Goal: Task Accomplishment & Management: Use online tool/utility

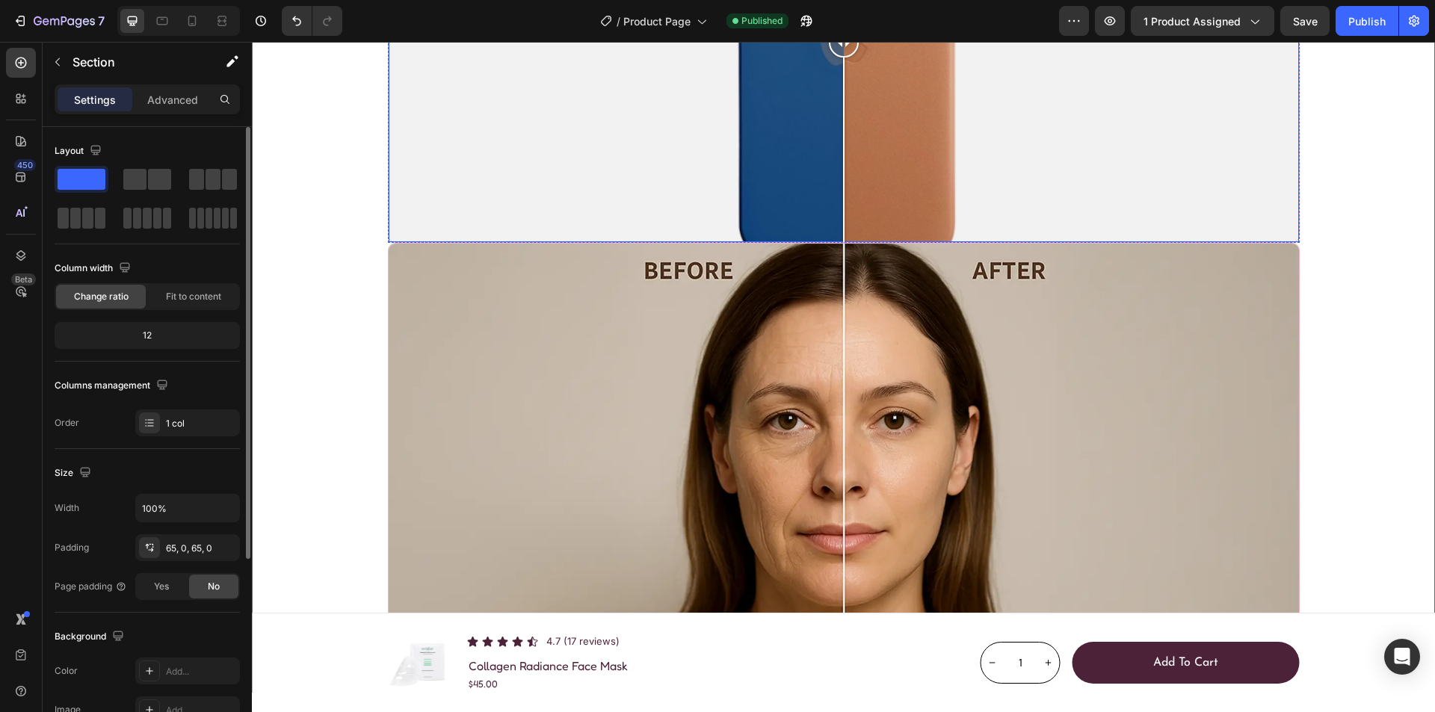
click at [498, 242] on div at bounding box center [844, 42] width 911 height 399
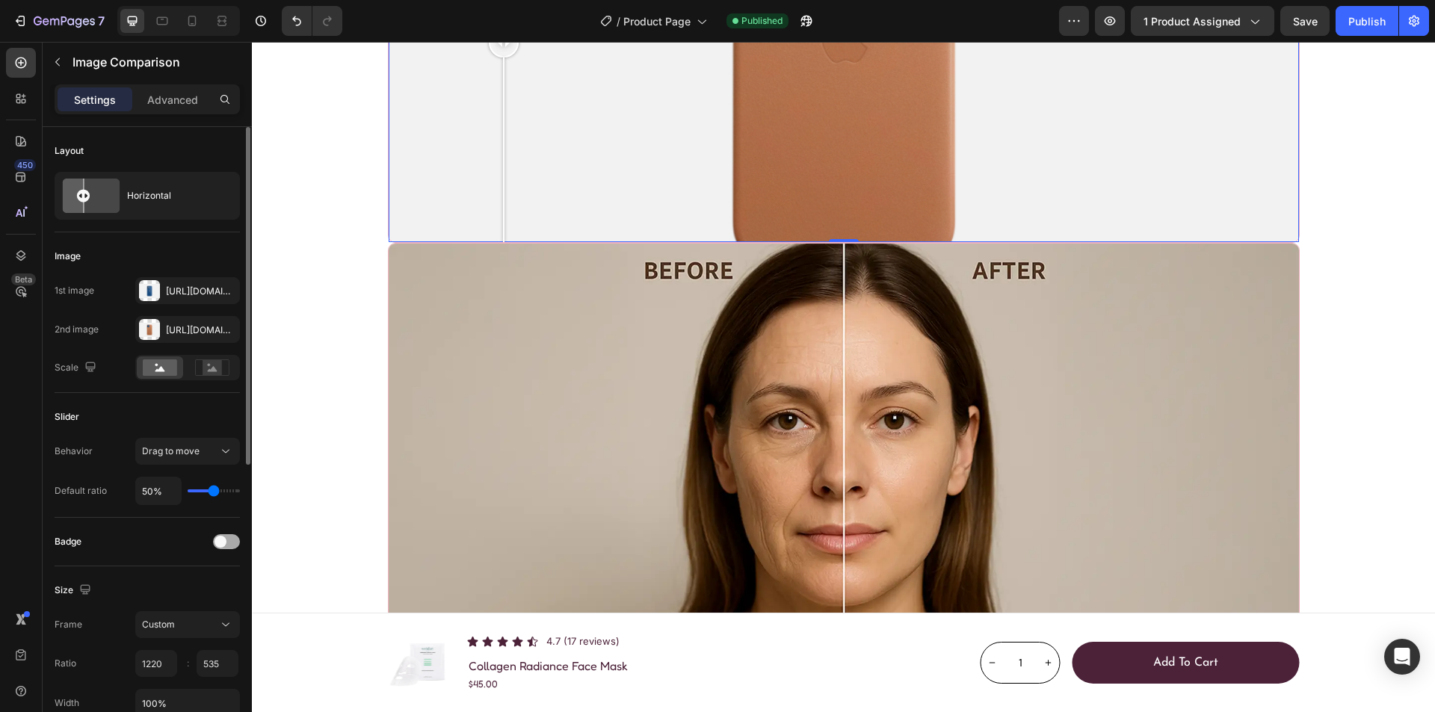
click at [227, 543] on div at bounding box center [226, 541] width 27 height 15
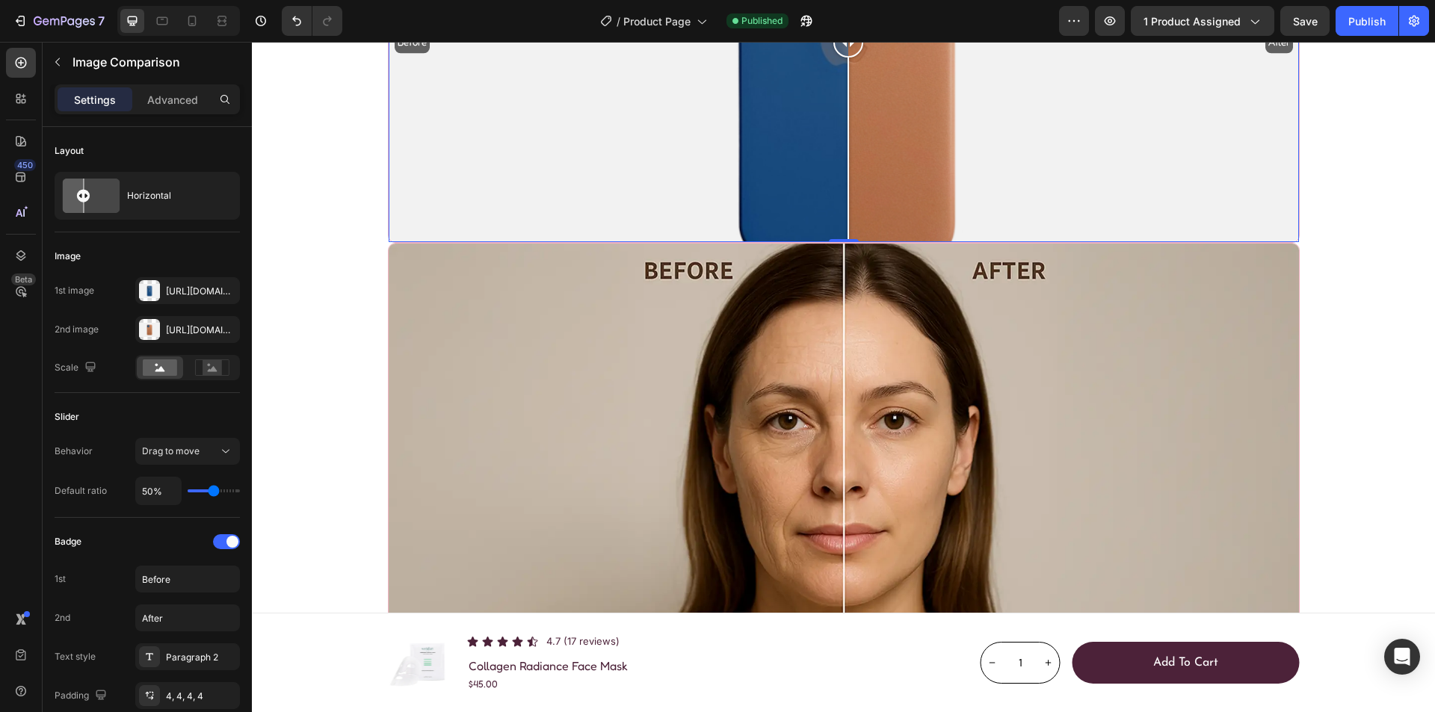
drag, startPoint x: 498, startPoint y: 422, endPoint x: 842, endPoint y: 416, distance: 344.7
click at [842, 58] on div at bounding box center [849, 43] width 30 height 30
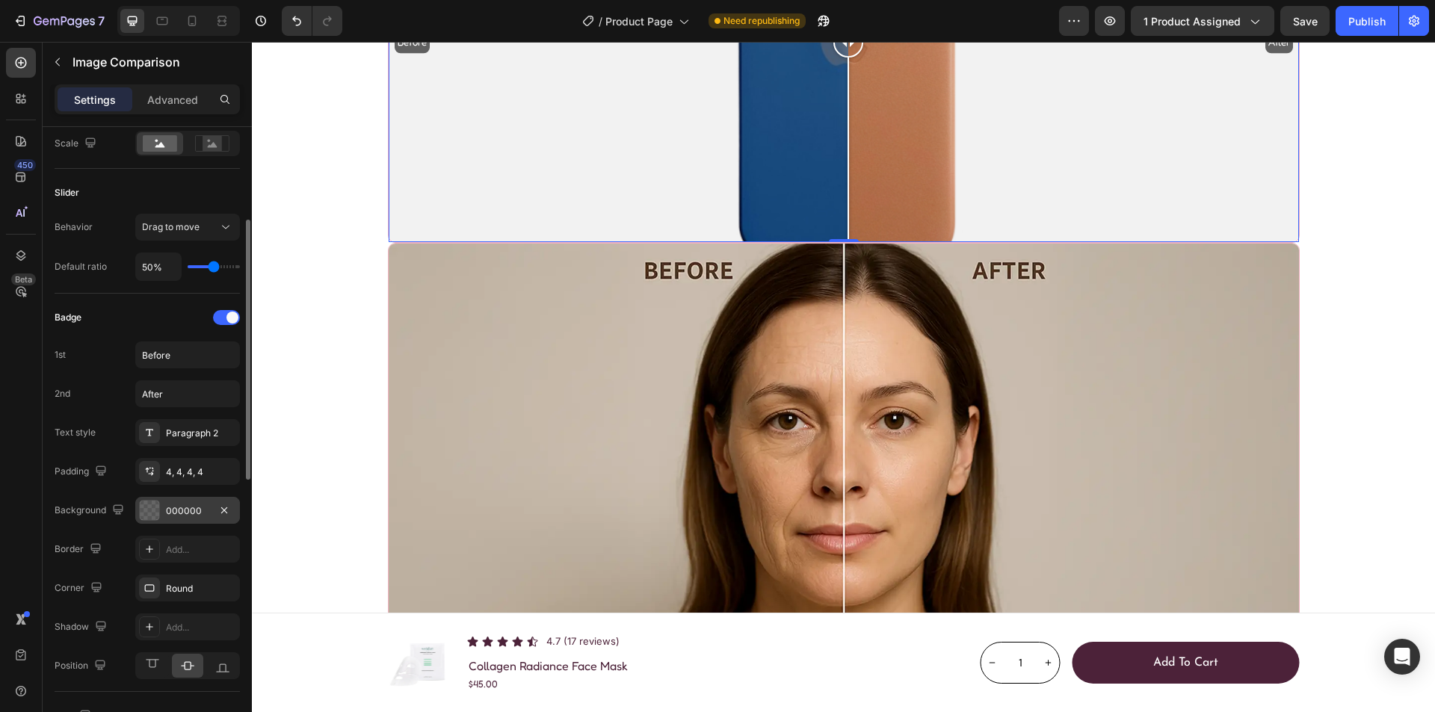
scroll to position [299, 0]
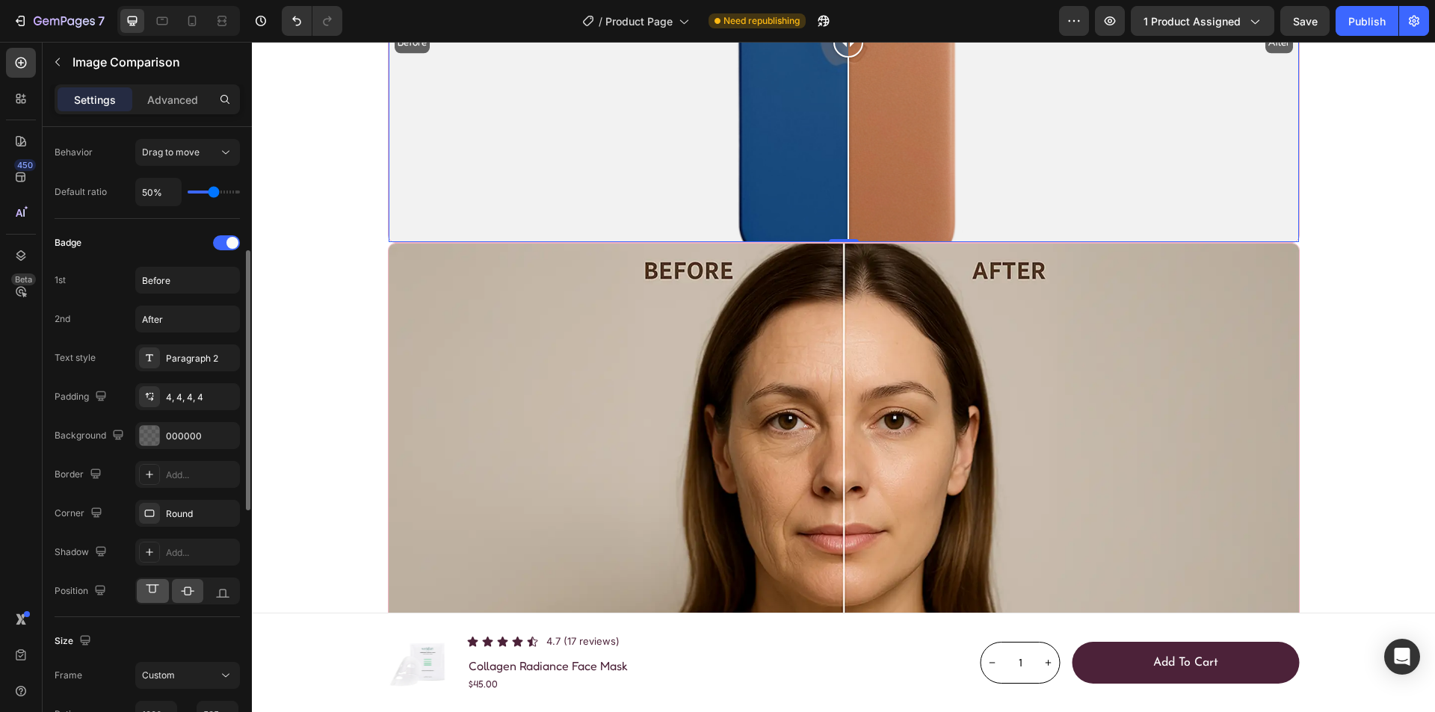
click at [152, 592] on icon at bounding box center [152, 591] width 15 height 15
drag, startPoint x: 837, startPoint y: 419, endPoint x: 841, endPoint y: 365, distance: 54.8
click at [841, 242] on div at bounding box center [847, 42] width 30 height 399
click at [197, 398] on div "4, 4, 4, 4" at bounding box center [187, 397] width 43 height 13
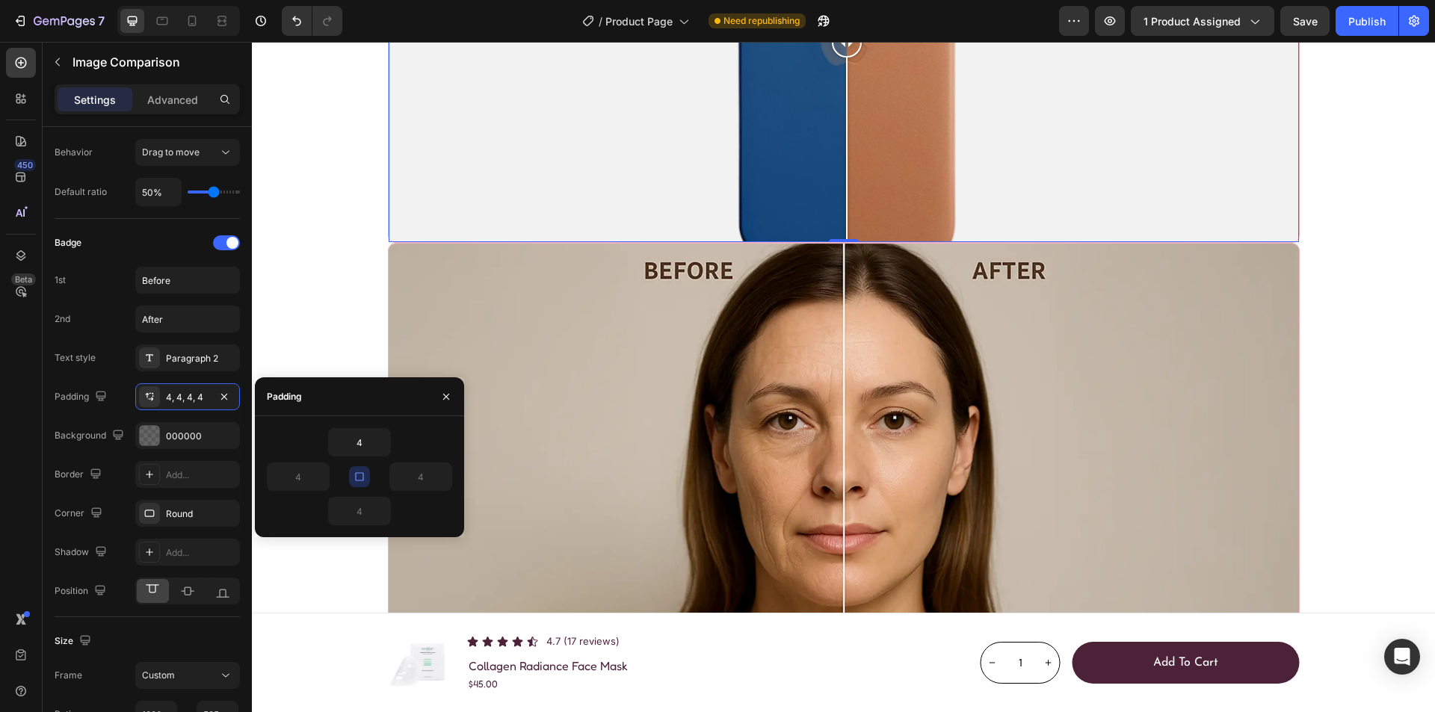
click at [363, 474] on icon "button" at bounding box center [360, 477] width 12 height 12
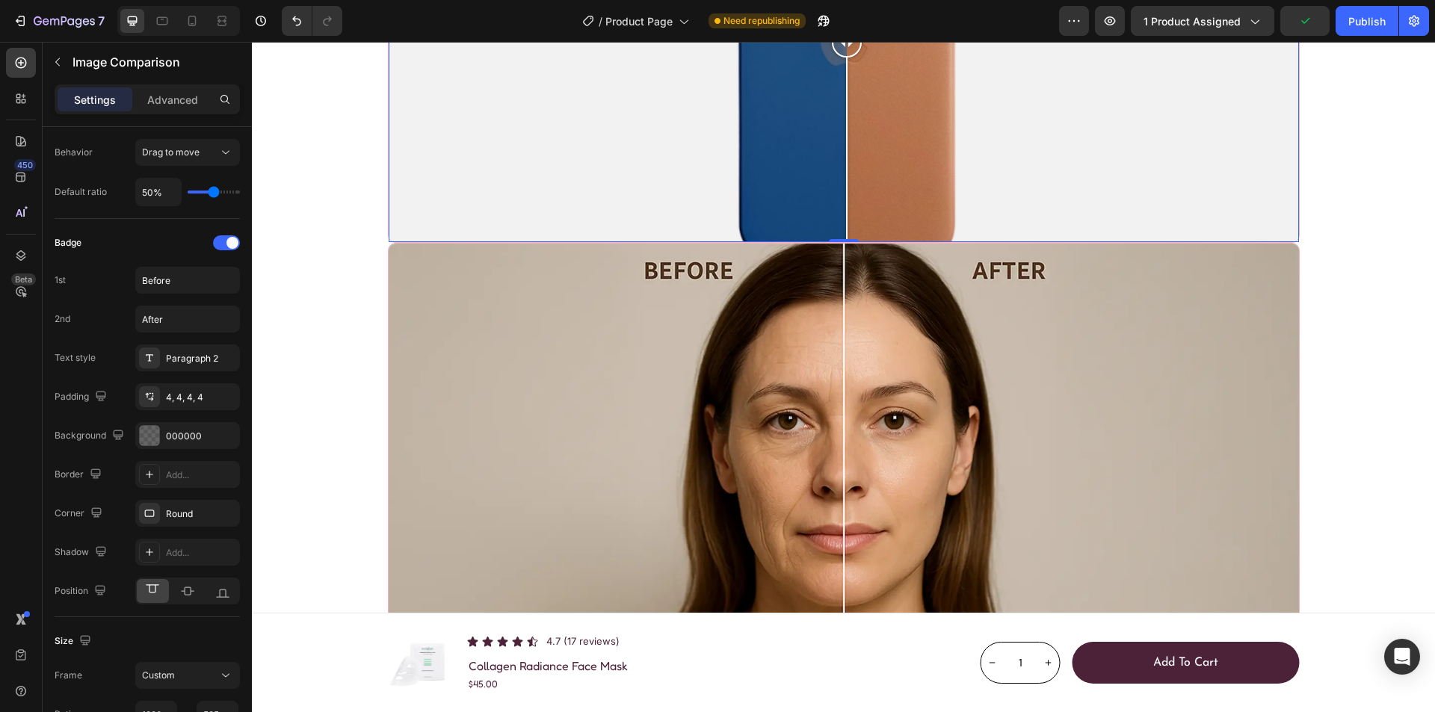
click at [35, 333] on div "450 Beta" at bounding box center [21, 326] width 30 height 557
click at [224, 242] on div at bounding box center [226, 242] width 27 height 15
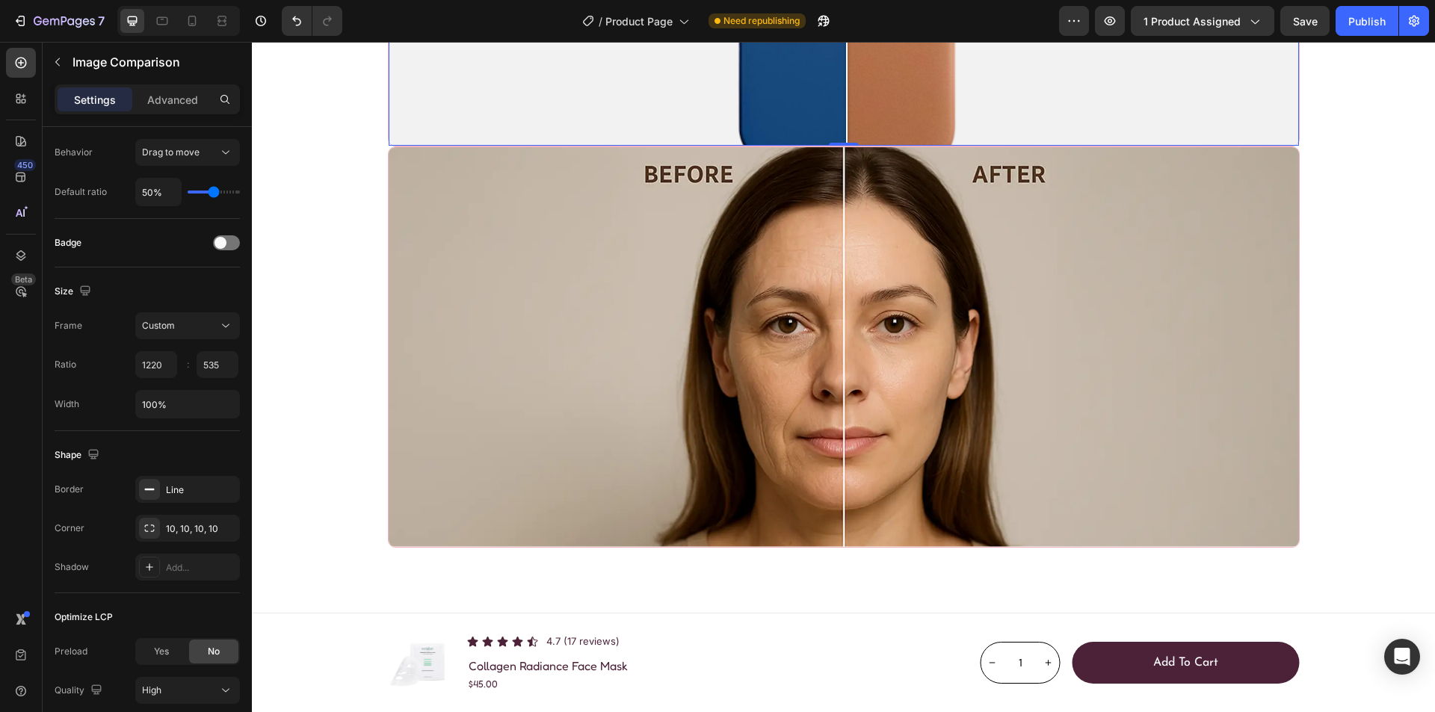
scroll to position [2039, 0]
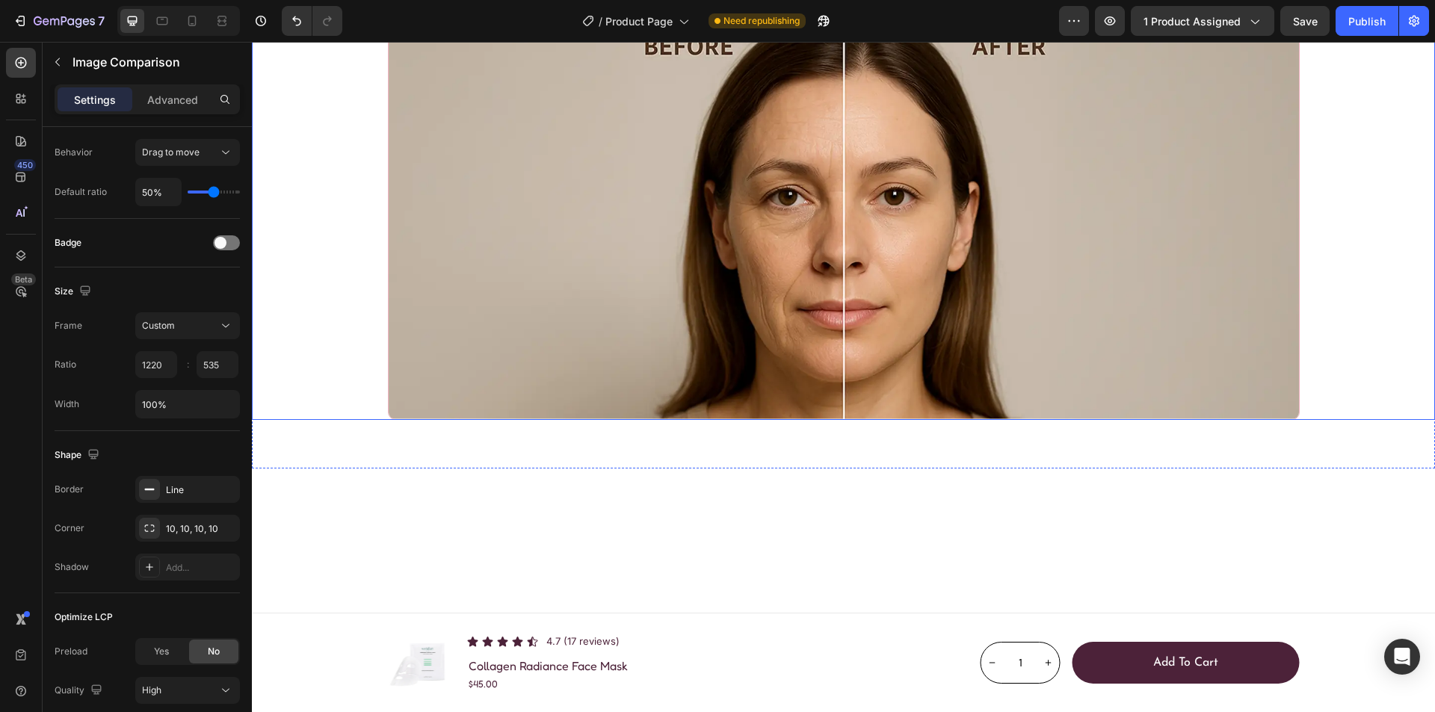
click at [454, 419] on img at bounding box center [844, 219] width 912 height 401
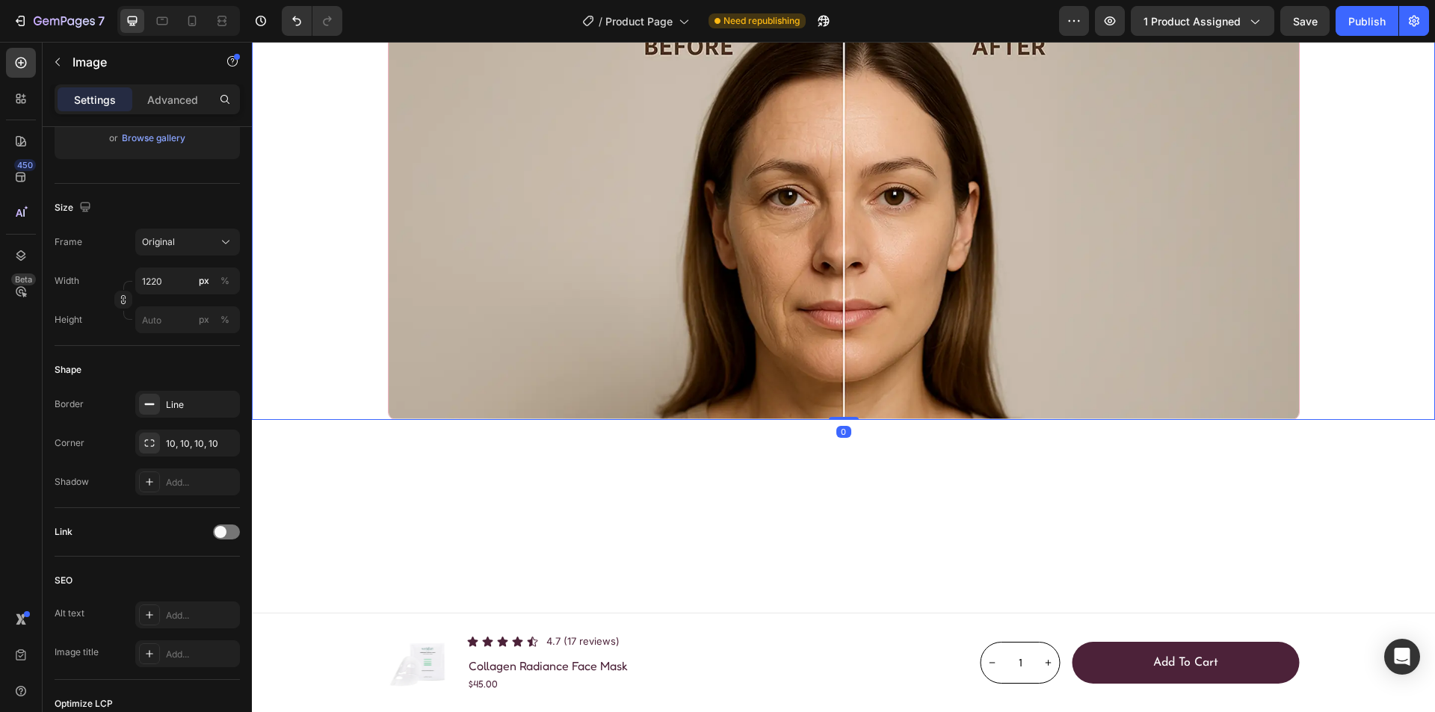
scroll to position [0, 0]
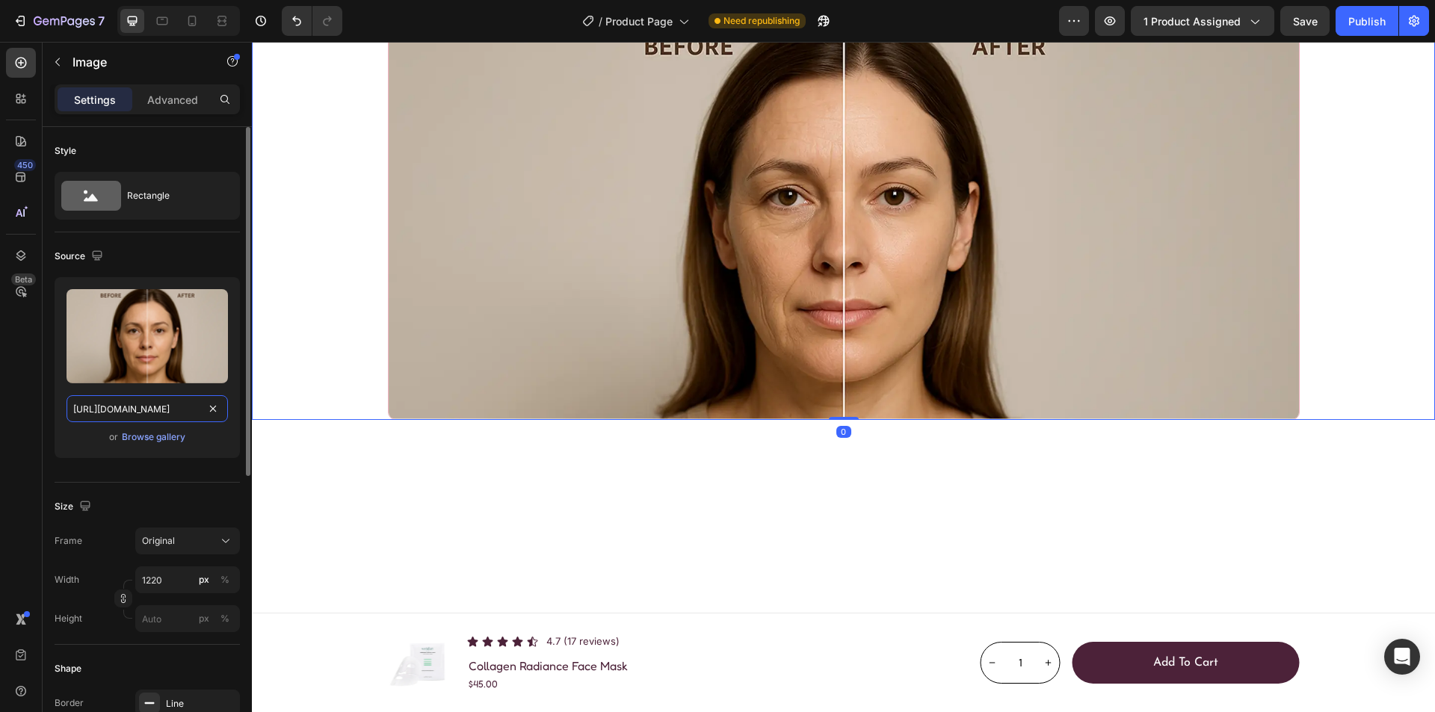
click at [155, 406] on input "[URL][DOMAIN_NAME]" at bounding box center [147, 408] width 161 height 27
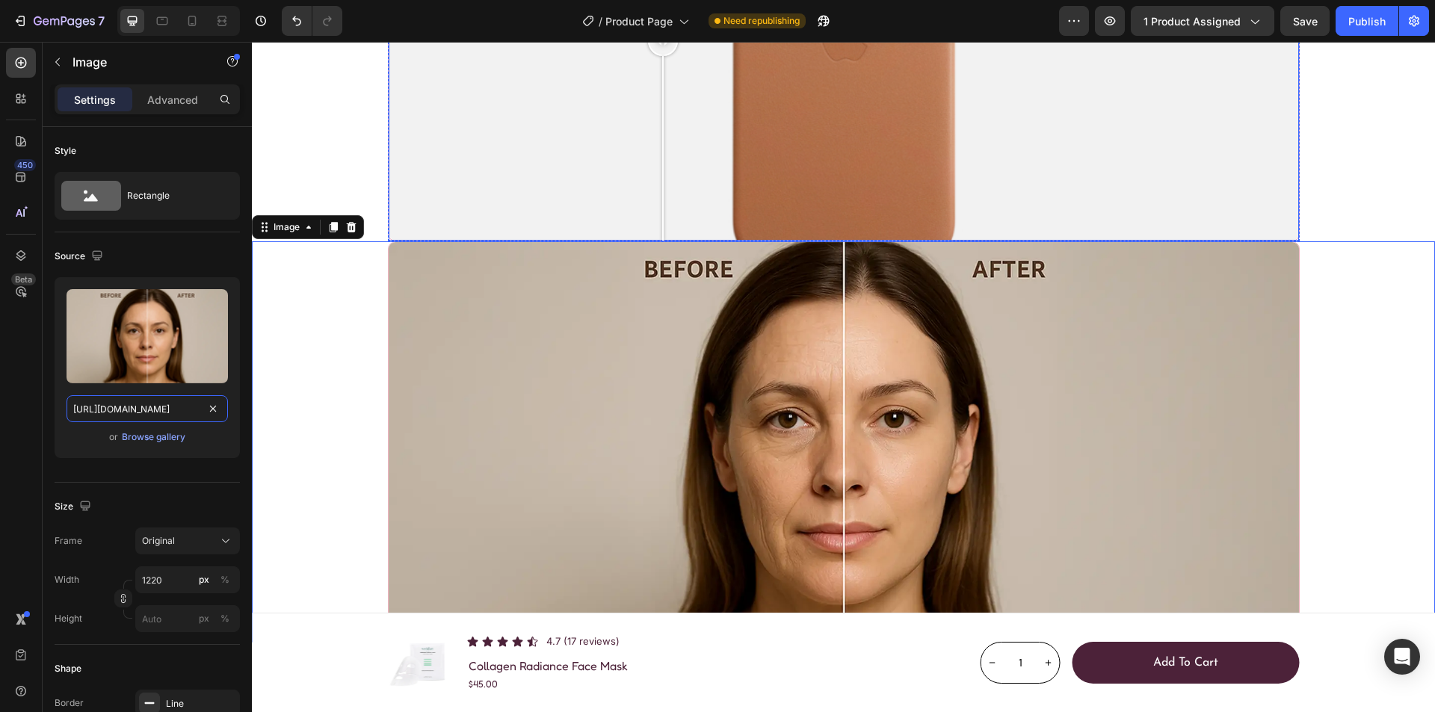
scroll to position [1815, 0]
click at [424, 230] on div "Image Comparison" at bounding box center [844, 42] width 912 height 401
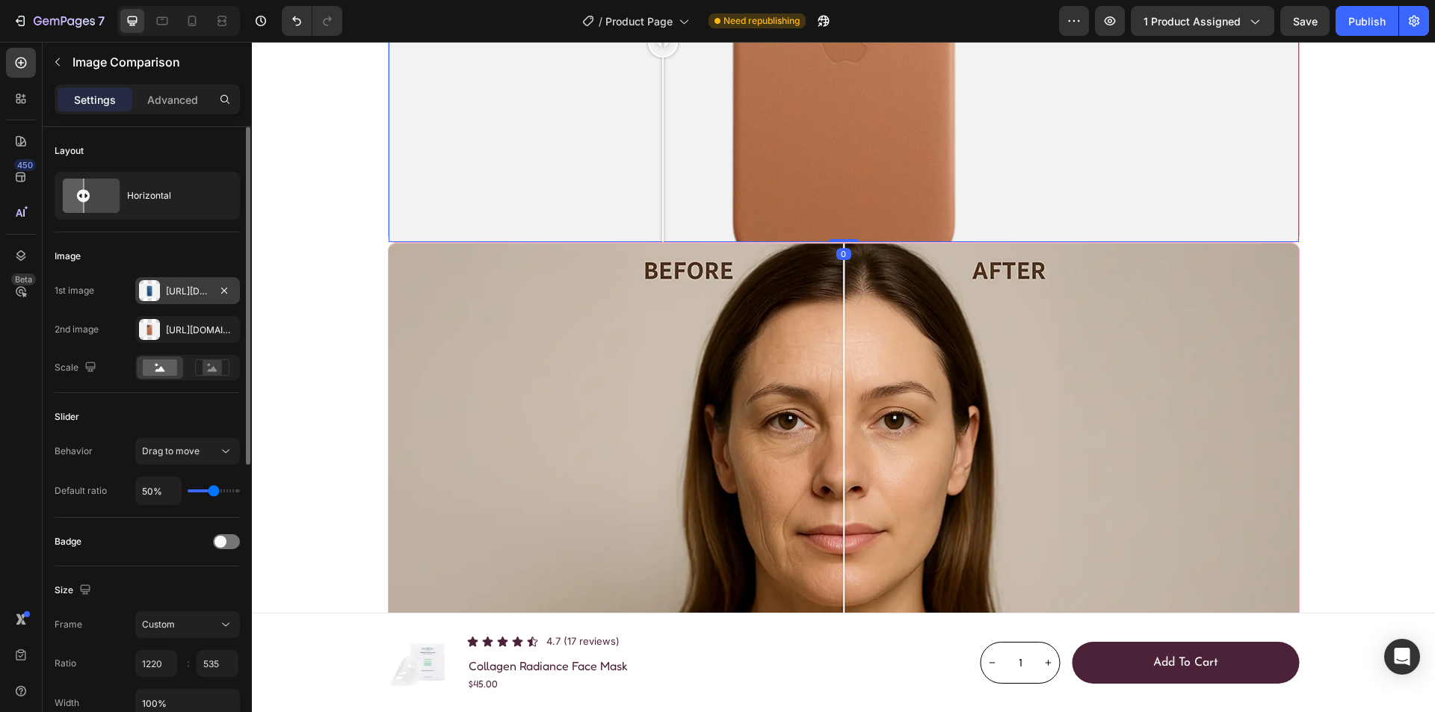
click at [171, 288] on div "[URL][DOMAIN_NAME]" at bounding box center [187, 291] width 43 height 13
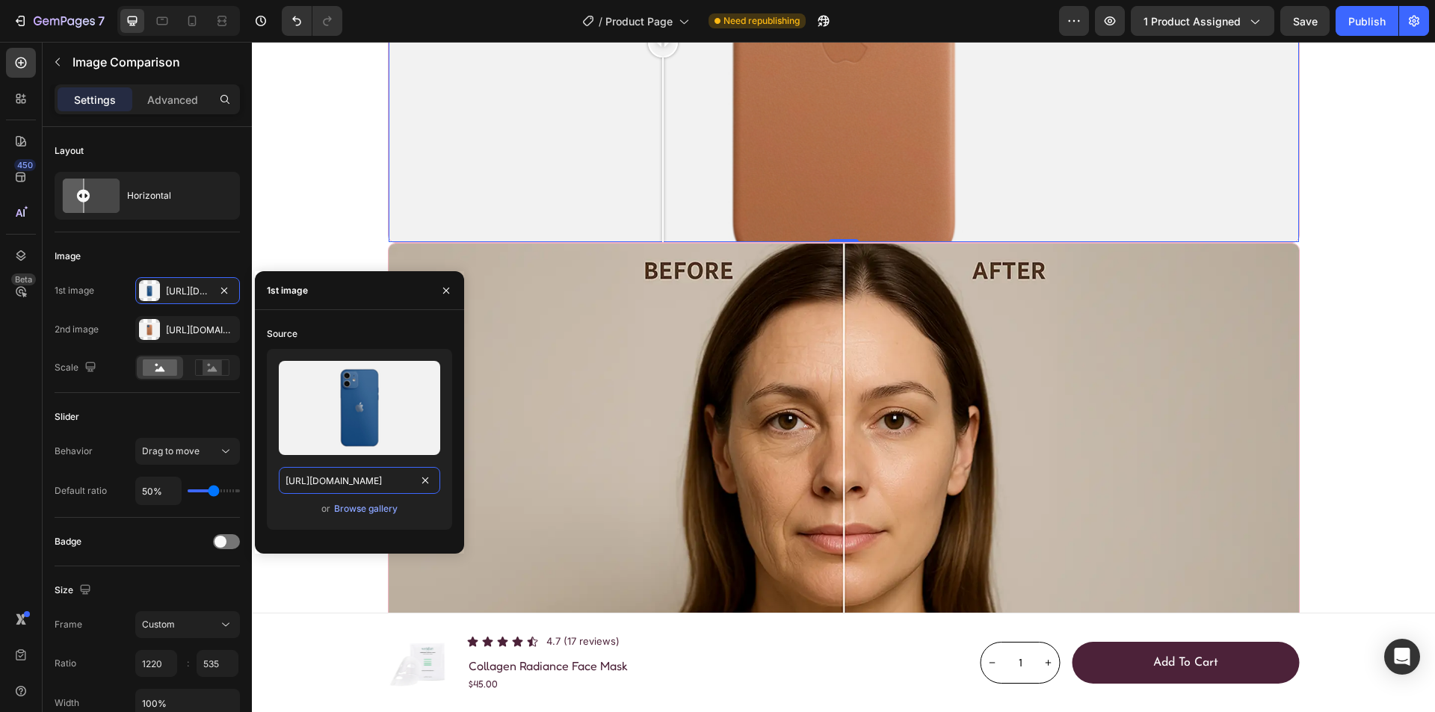
click at [362, 479] on input "[URL][DOMAIN_NAME]" at bounding box center [359, 480] width 161 height 27
paste input "0936/1883/1732/files/gempages_579986419619987989-98891d26-a808-403f-8452-9d31c9…"
type input "[URL][DOMAIN_NAME]"
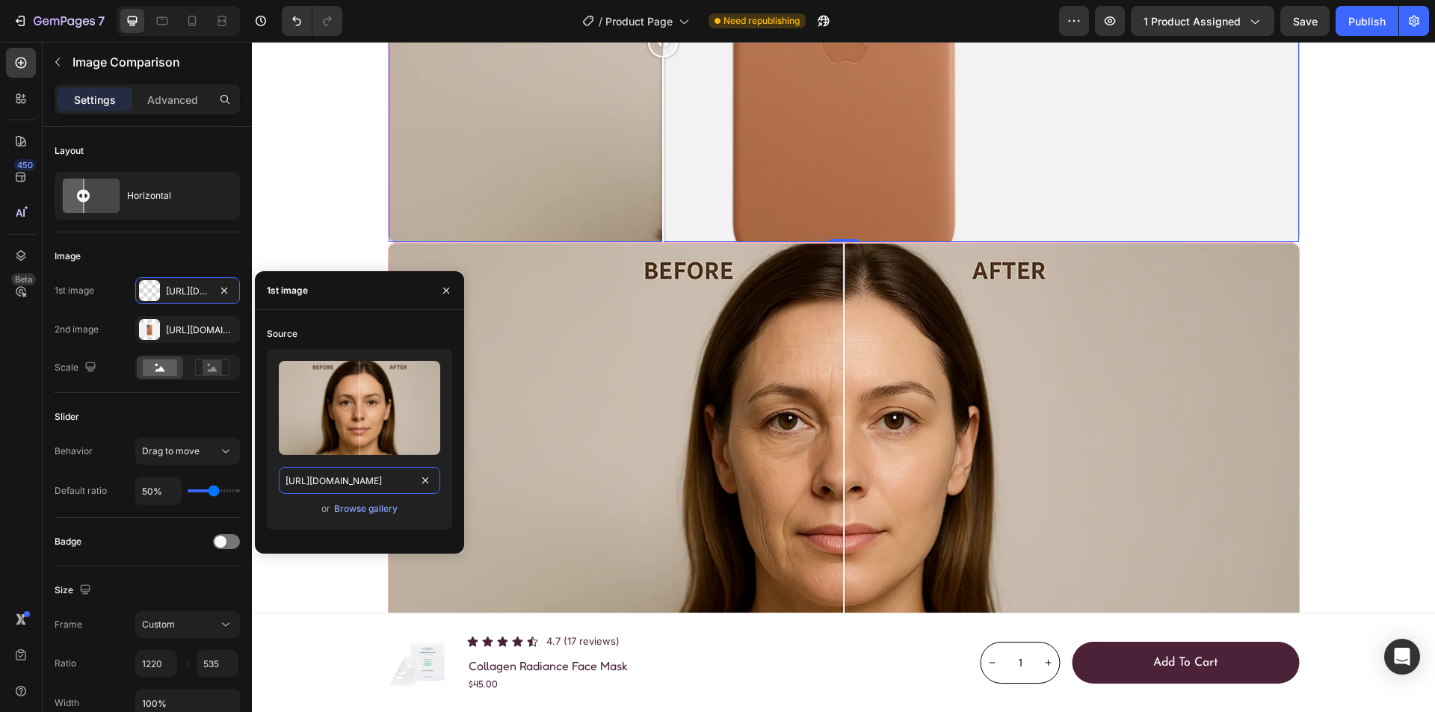
scroll to position [0, 466]
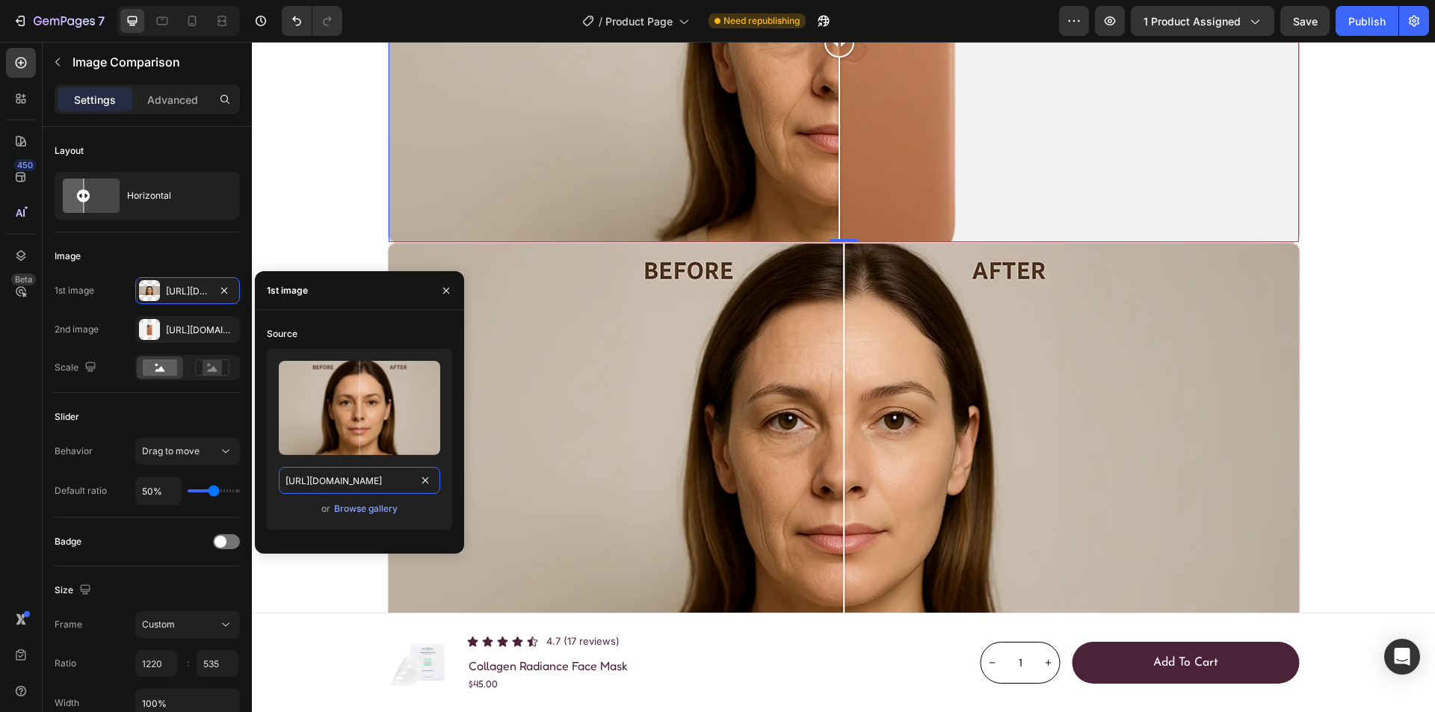
drag, startPoint x: 656, startPoint y: 412, endPoint x: 834, endPoint y: 425, distance: 177.6
click at [834, 58] on div at bounding box center [840, 43] width 30 height 30
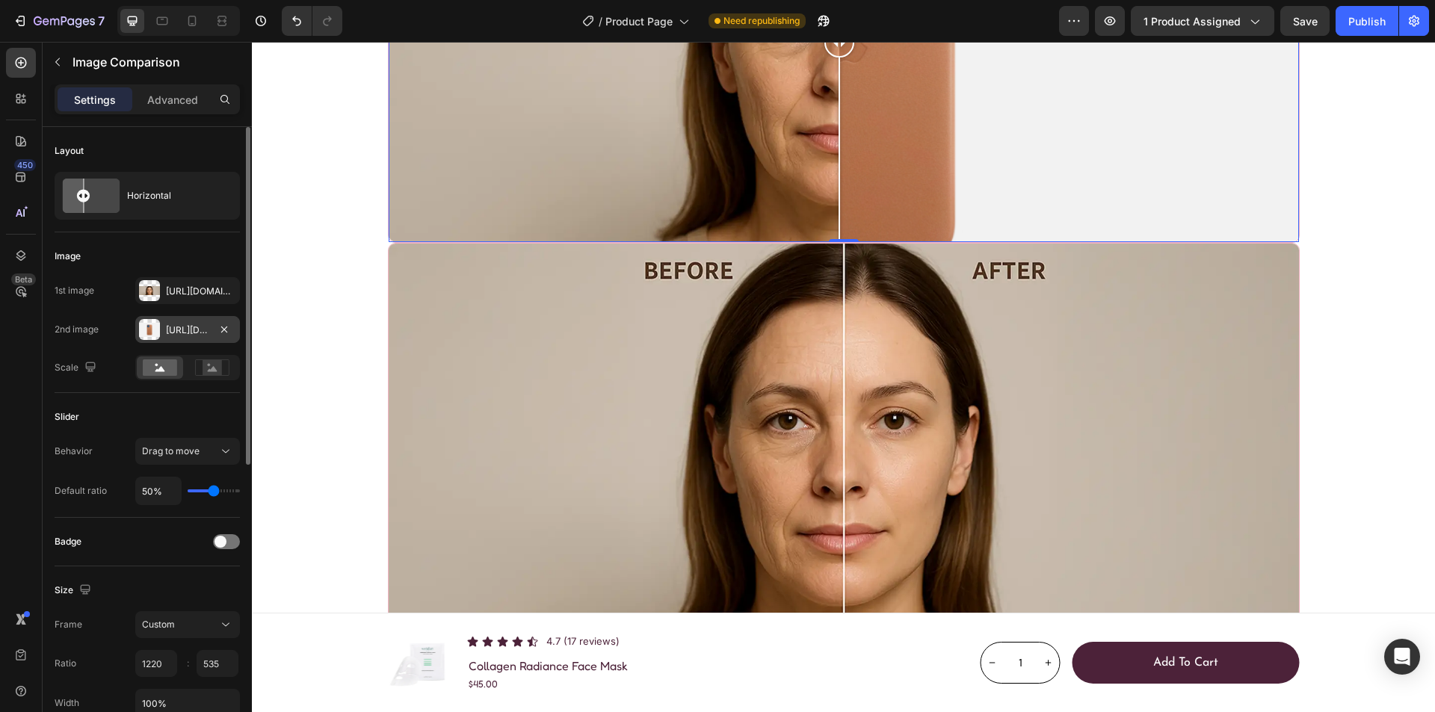
click at [163, 332] on div "[URL][DOMAIN_NAME]" at bounding box center [187, 329] width 105 height 27
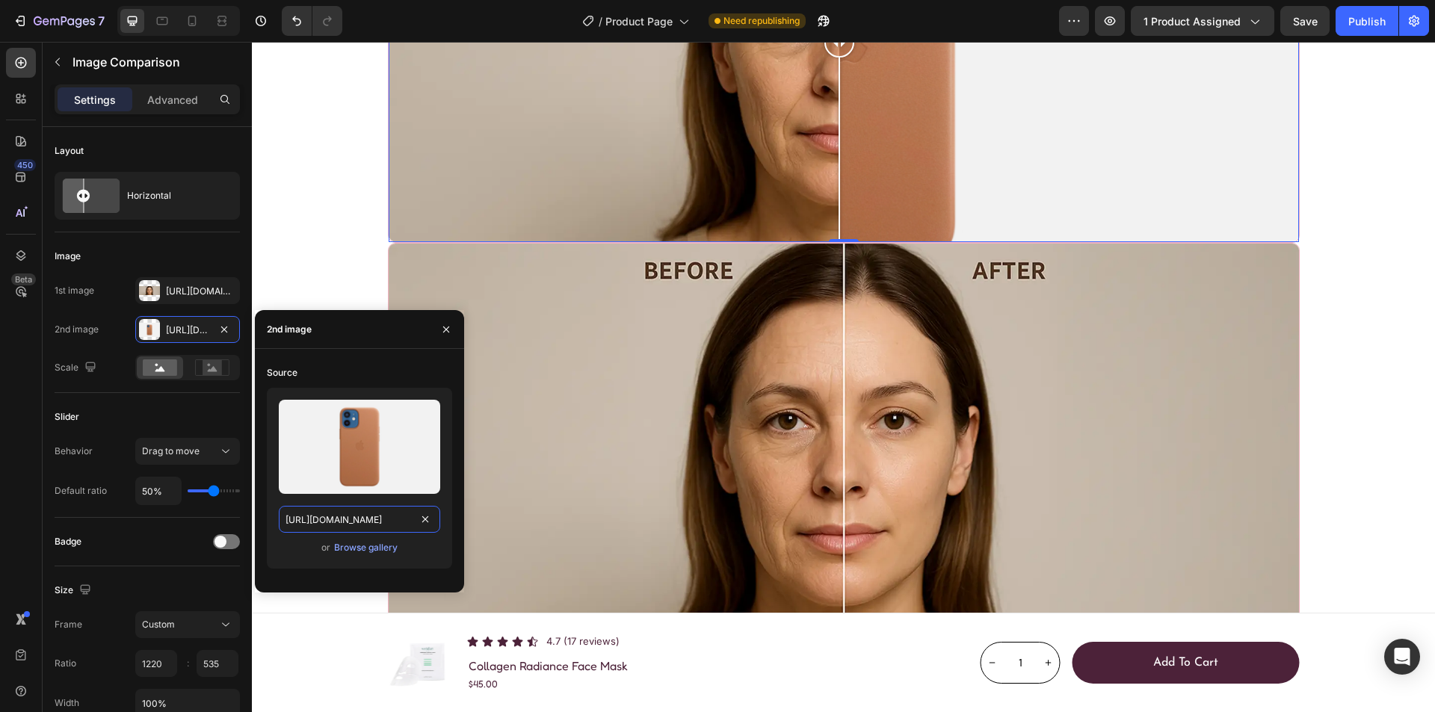
click at [342, 522] on input "[URL][DOMAIN_NAME]" at bounding box center [359, 519] width 161 height 27
paste input "0936/1883/1732/files/gempages_579986419619987989-98891d26-a808-403f-8452-9d31c9…"
type input "[URL][DOMAIN_NAME]"
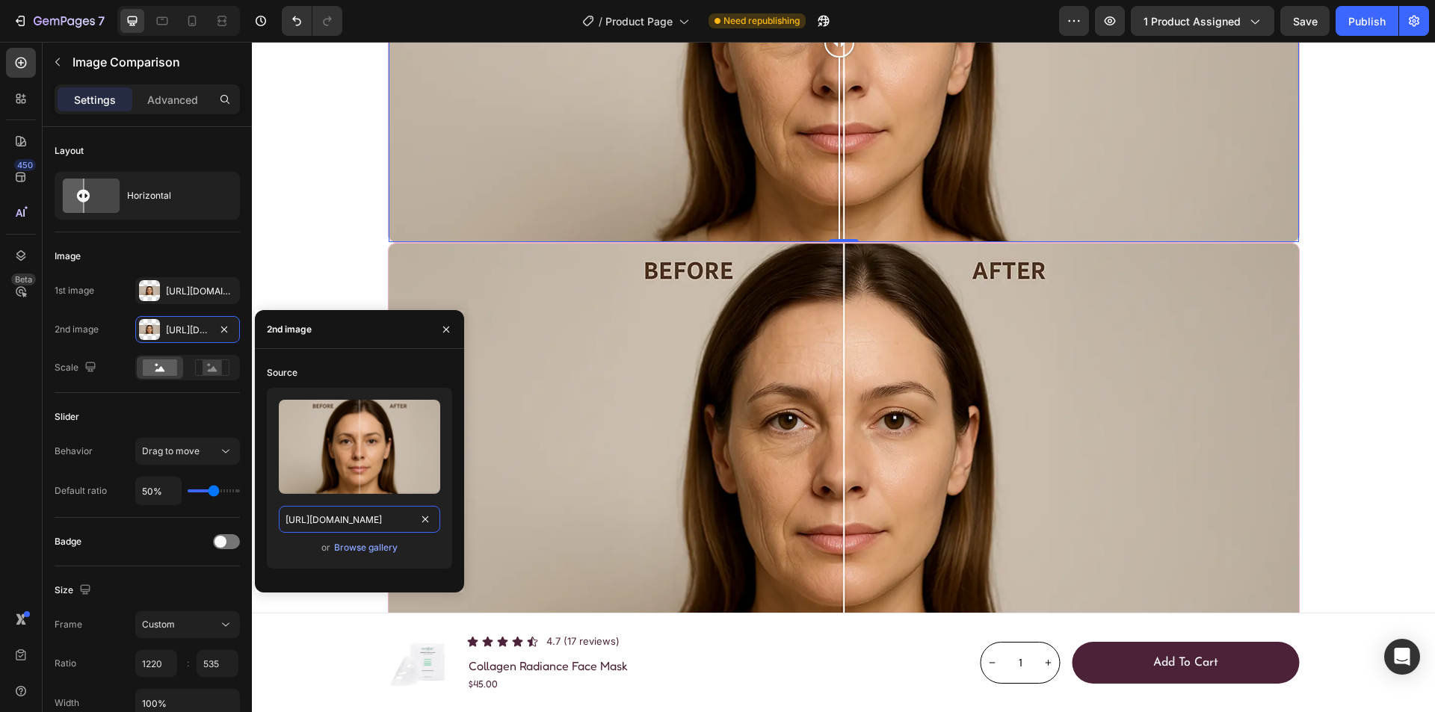
scroll to position [0, 466]
drag, startPoint x: 843, startPoint y: 411, endPoint x: 839, endPoint y: 433, distance: 22.1
click at [839, 58] on div at bounding box center [845, 43] width 30 height 30
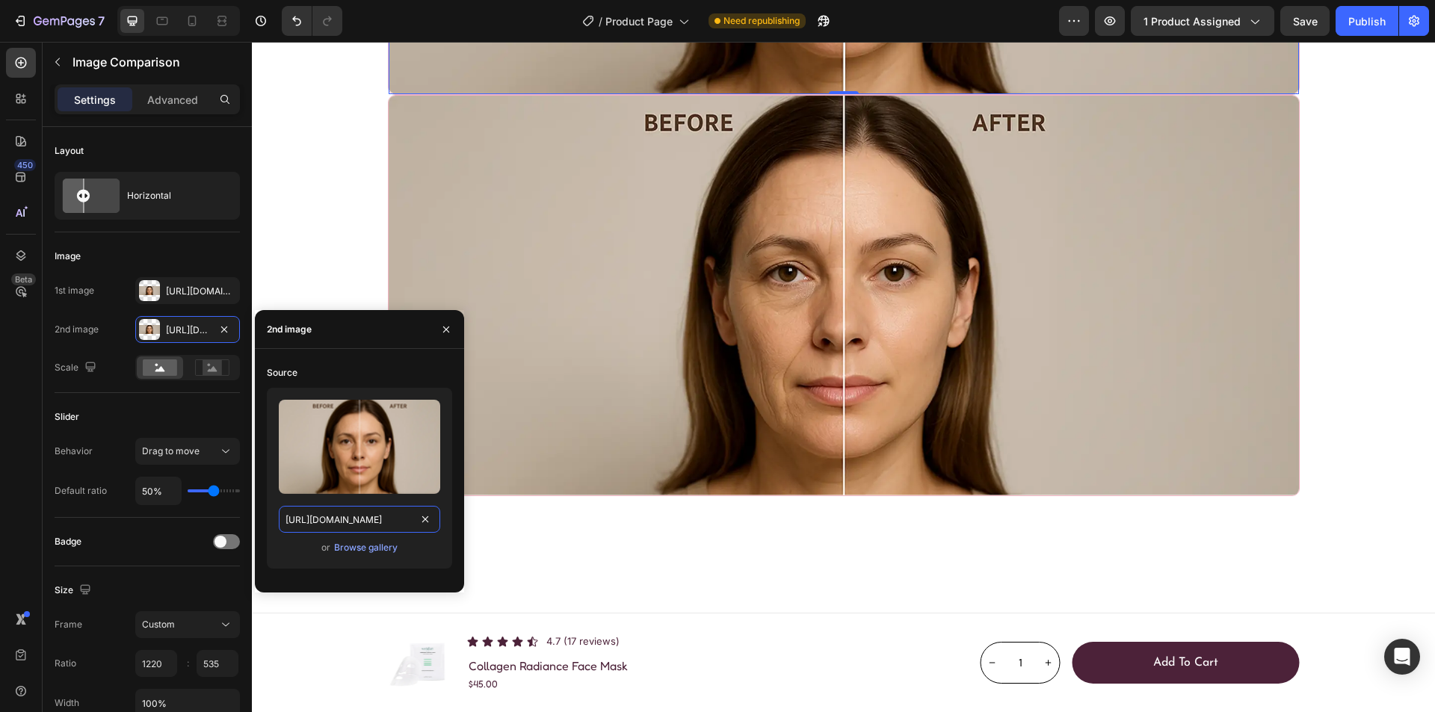
scroll to position [1965, 0]
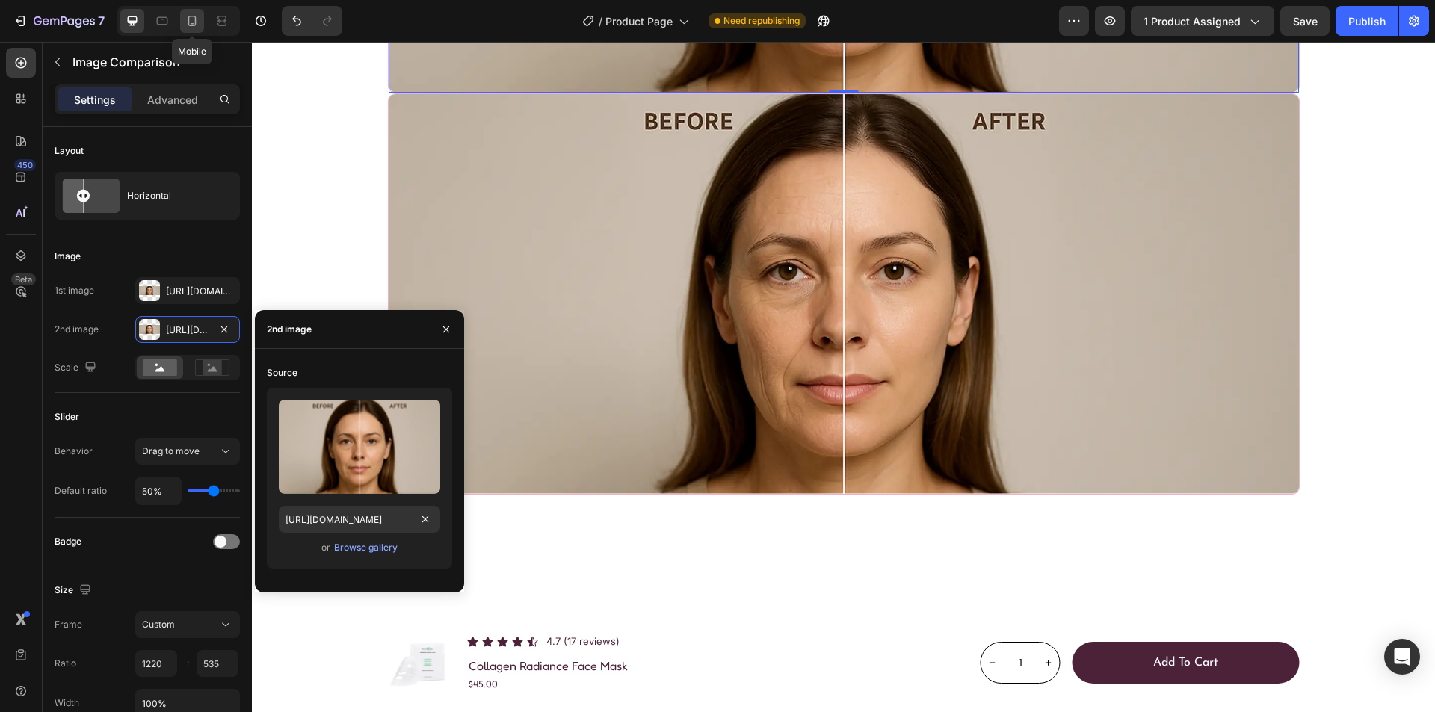
click at [188, 16] on icon at bounding box center [192, 20] width 15 height 15
type input "375"
type input "283"
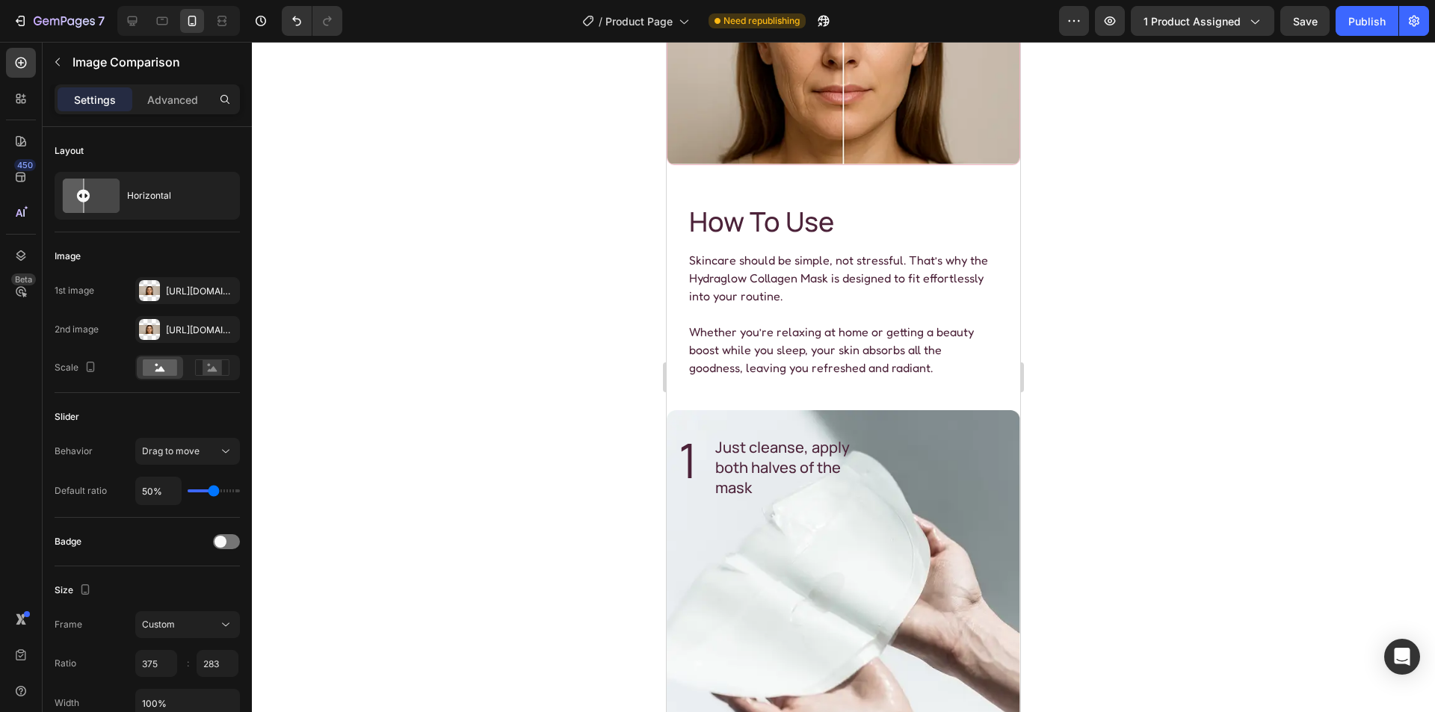
scroll to position [2234, 0]
click at [131, 25] on icon at bounding box center [133, 21] width 10 height 10
type input "1220"
type input "535"
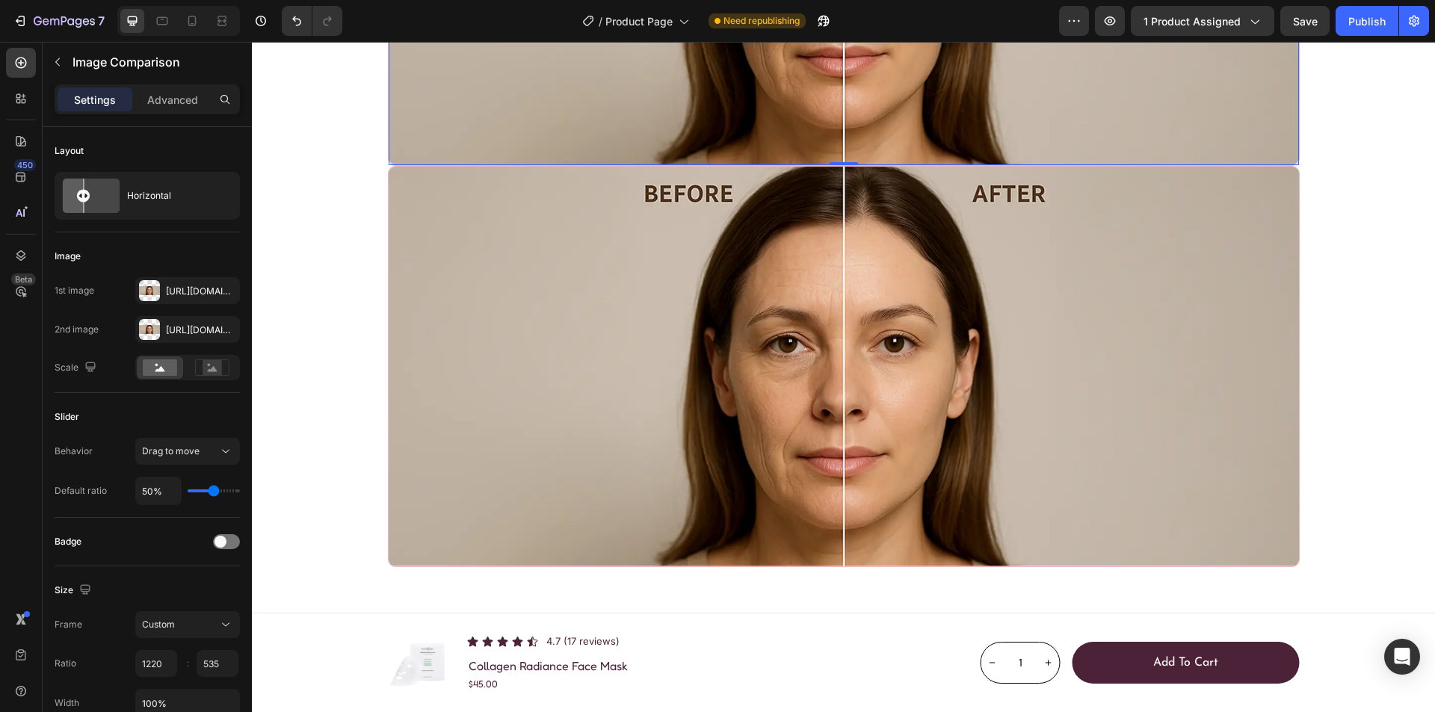
scroll to position [1865, 0]
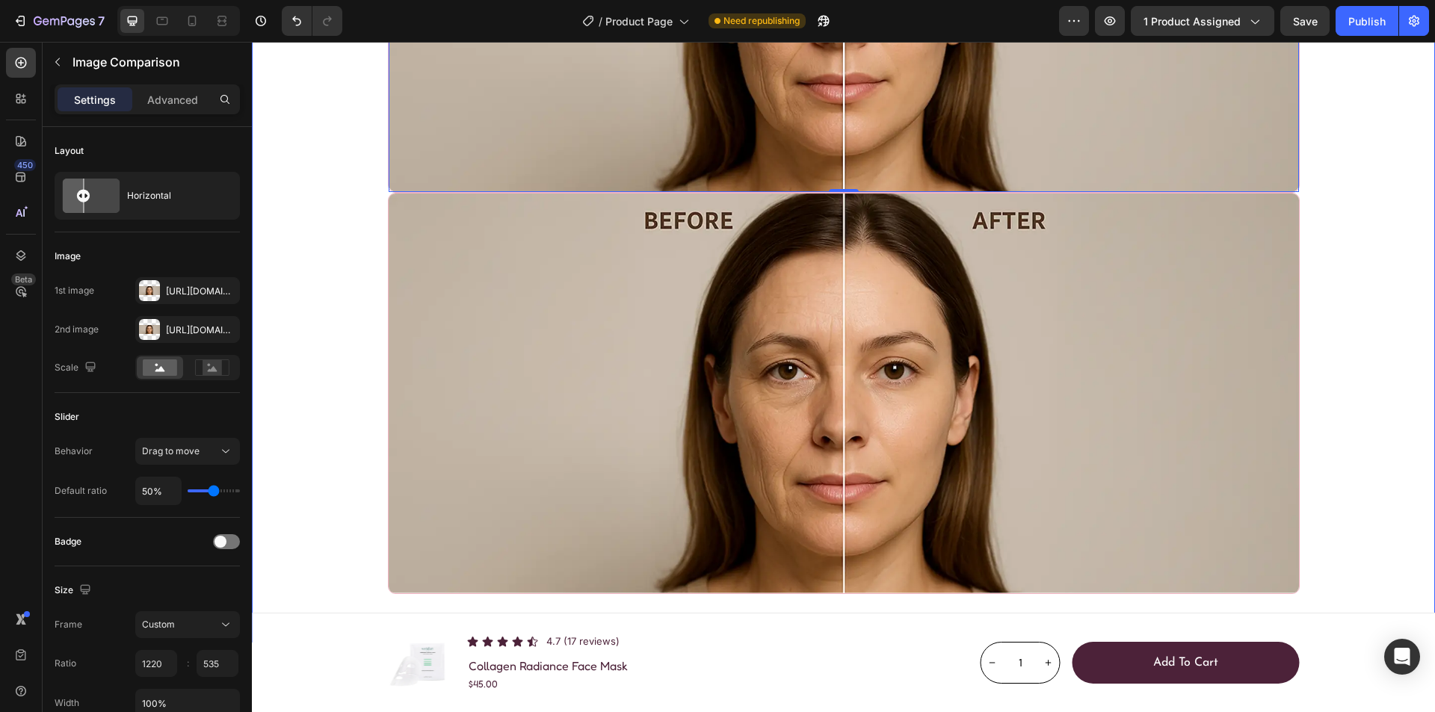
click at [319, 192] on div "Image Simplifies Multi-Step Routines Heading The Hydraglow Collagen Mask stream…" at bounding box center [843, 46] width 1183 height 1096
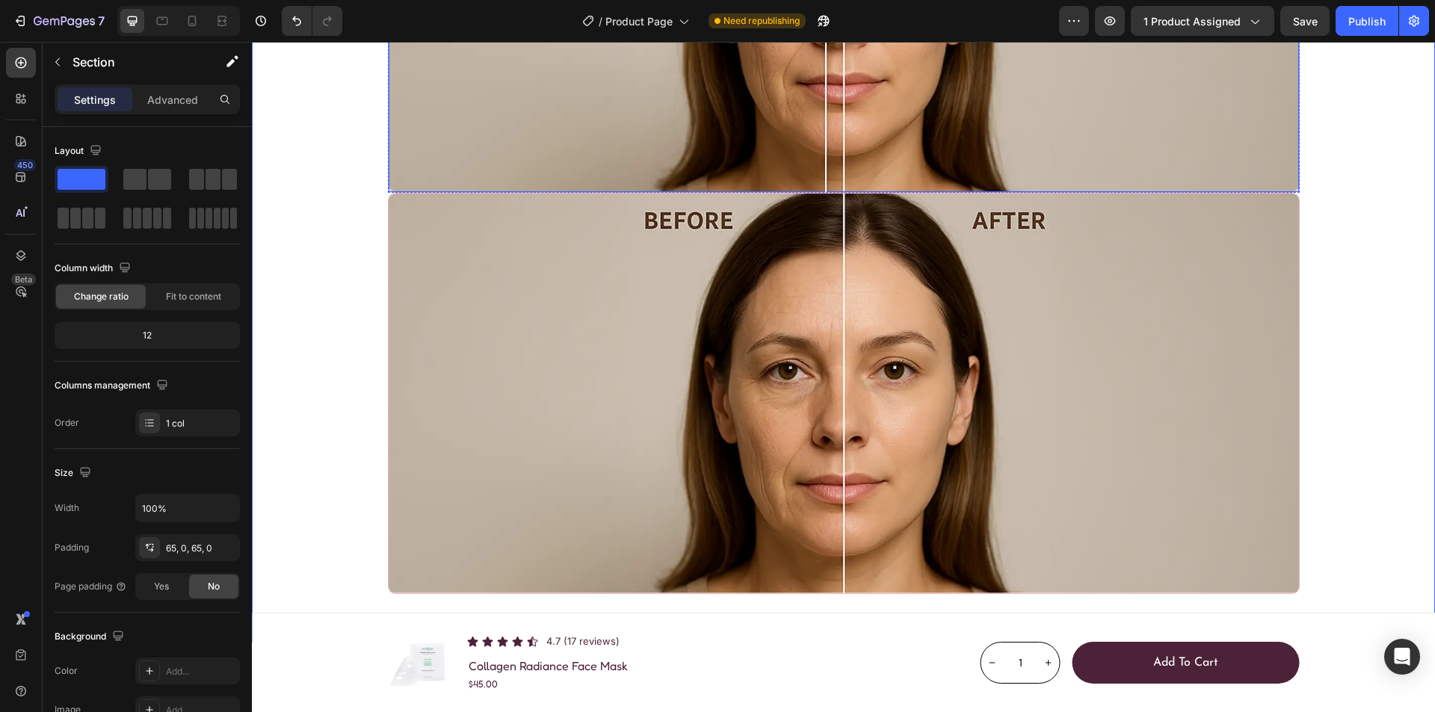
drag, startPoint x: 833, startPoint y: 367, endPoint x: 820, endPoint y: 360, distance: 14.4
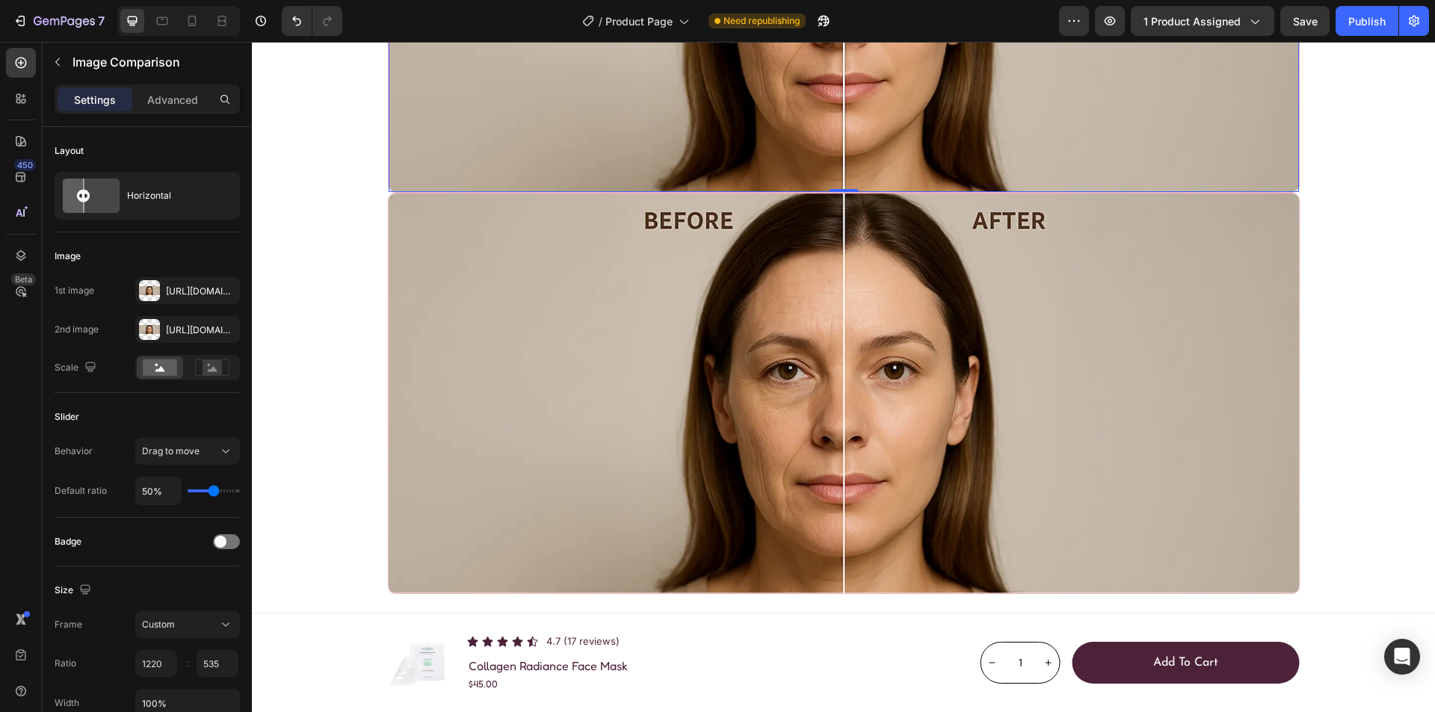
drag, startPoint x: 815, startPoint y: 373, endPoint x: 838, endPoint y: 358, distance: 27.6
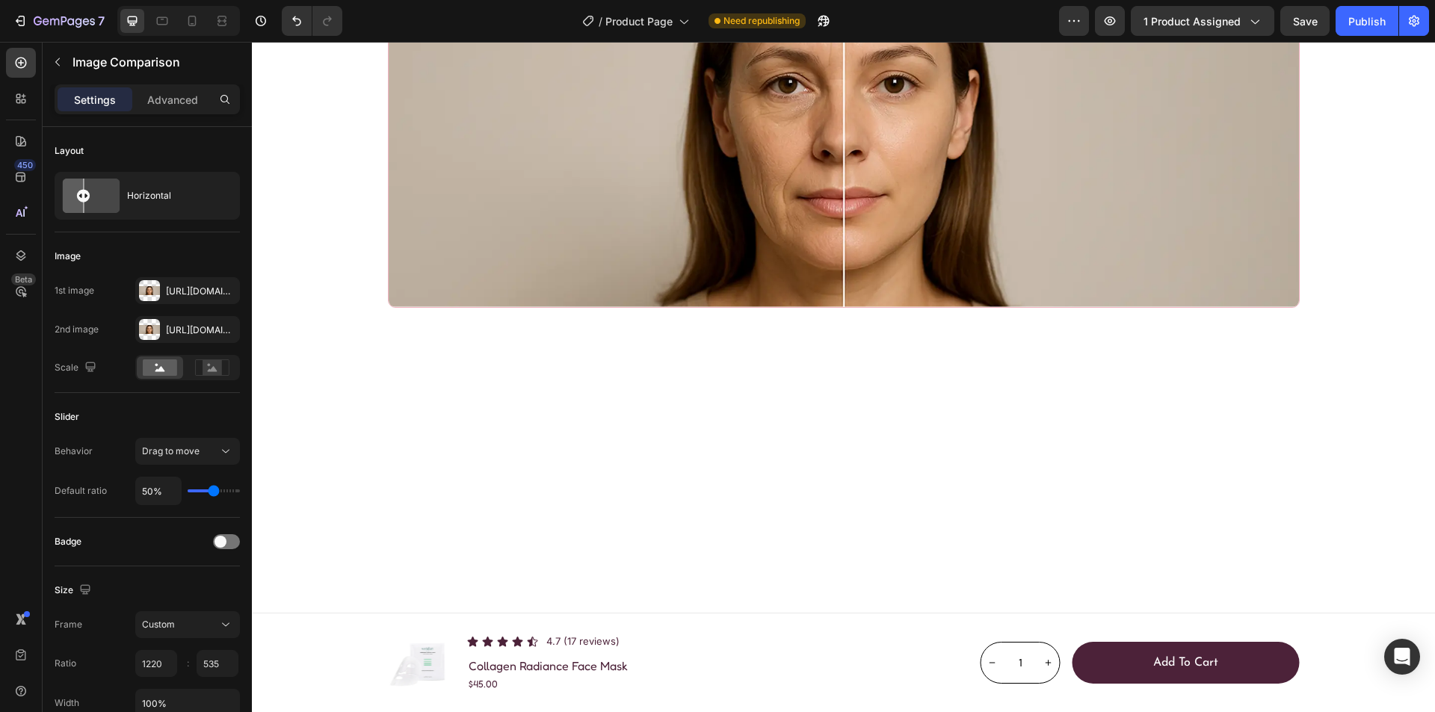
scroll to position [2164, 0]
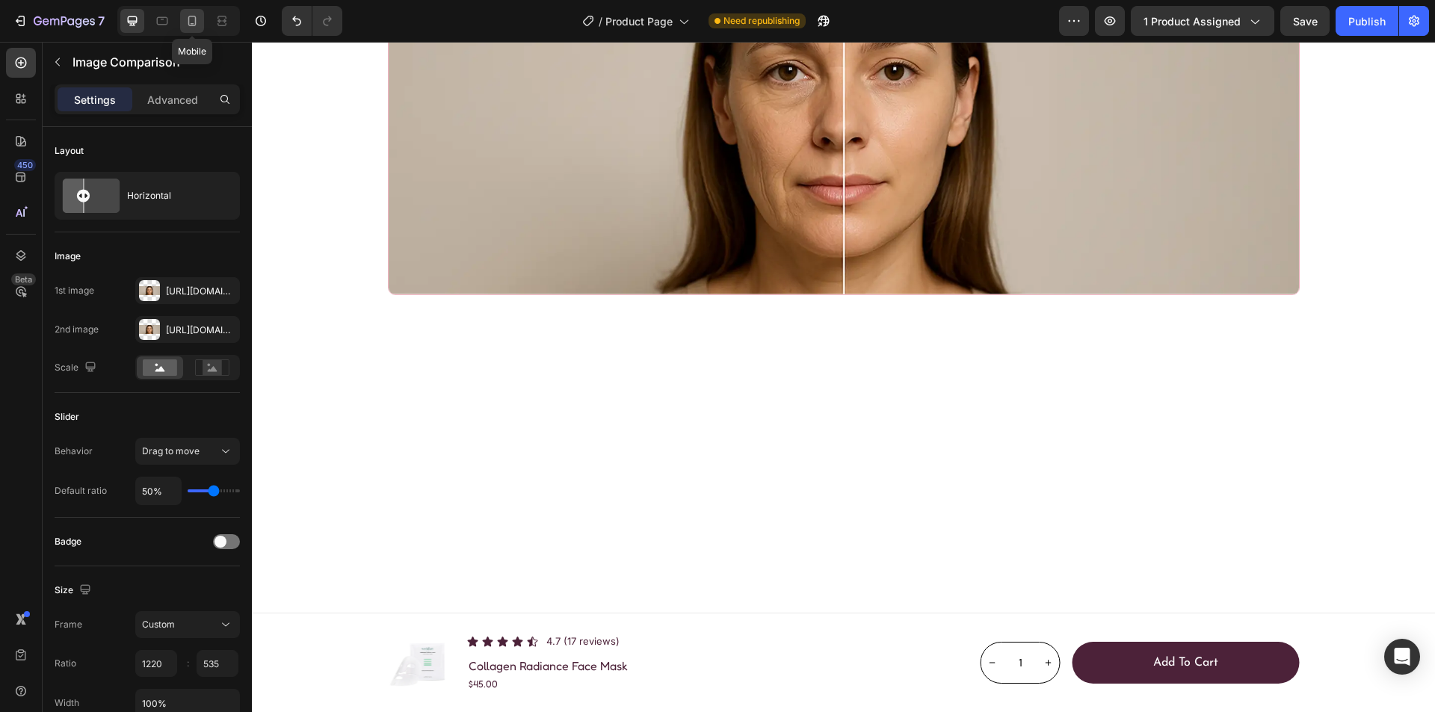
drag, startPoint x: 186, startPoint y: 21, endPoint x: 200, endPoint y: 25, distance: 14.7
click at [186, 21] on icon at bounding box center [192, 20] width 15 height 15
type input "375"
type input "283"
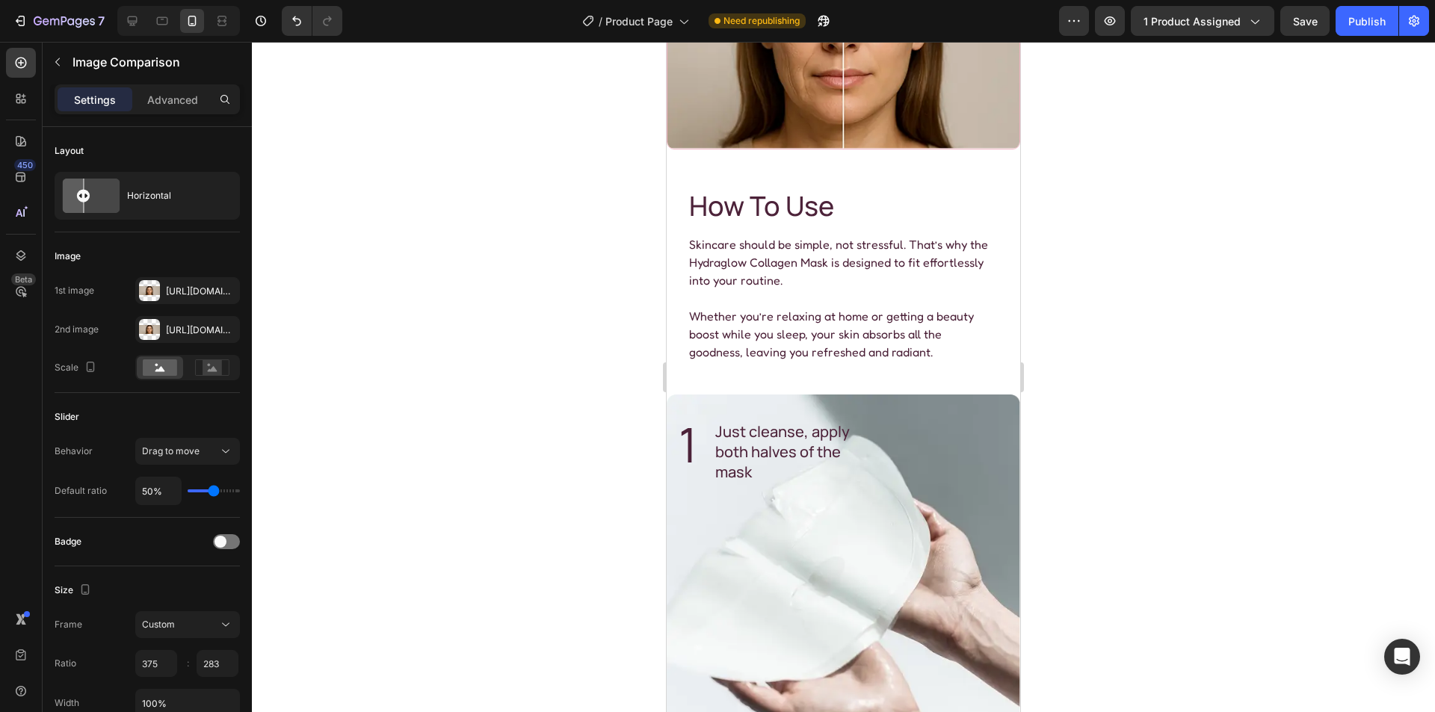
scroll to position [2234, 0]
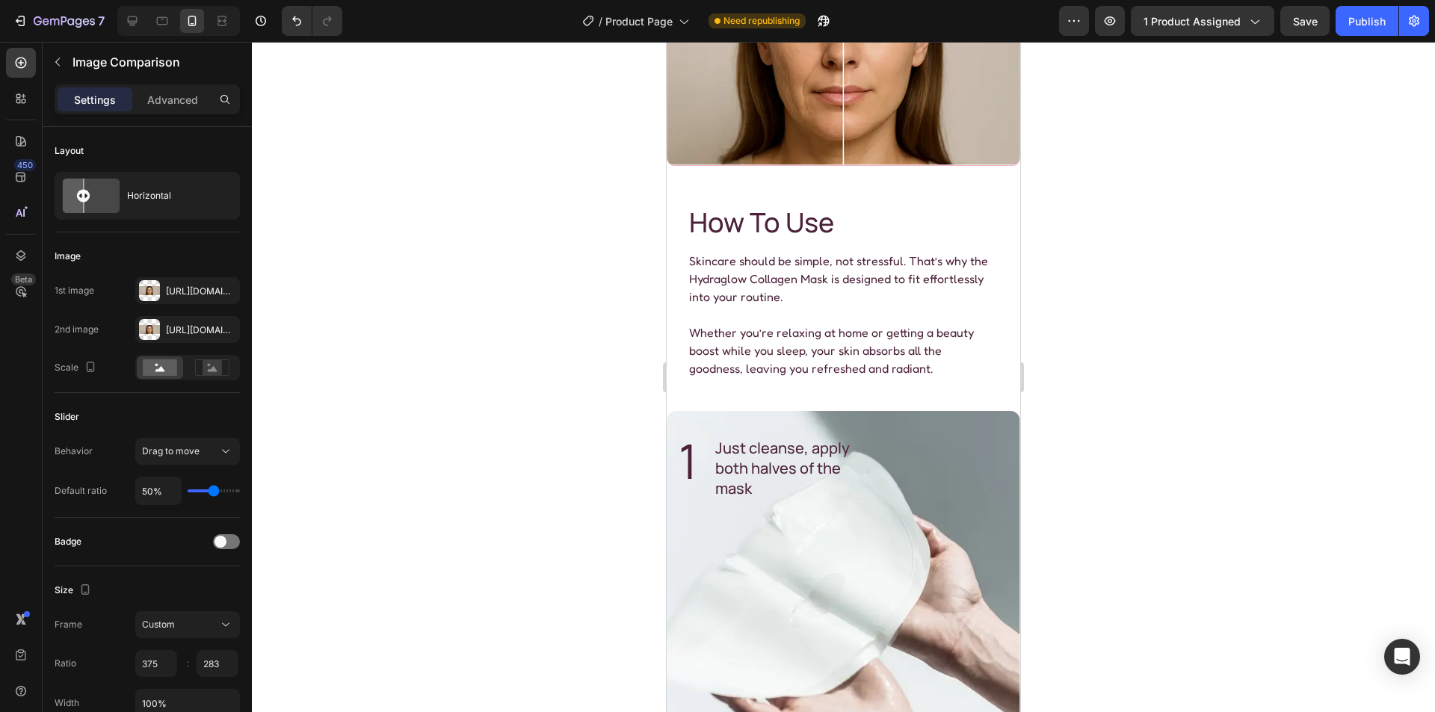
click at [538, 343] on div at bounding box center [843, 377] width 1183 height 671
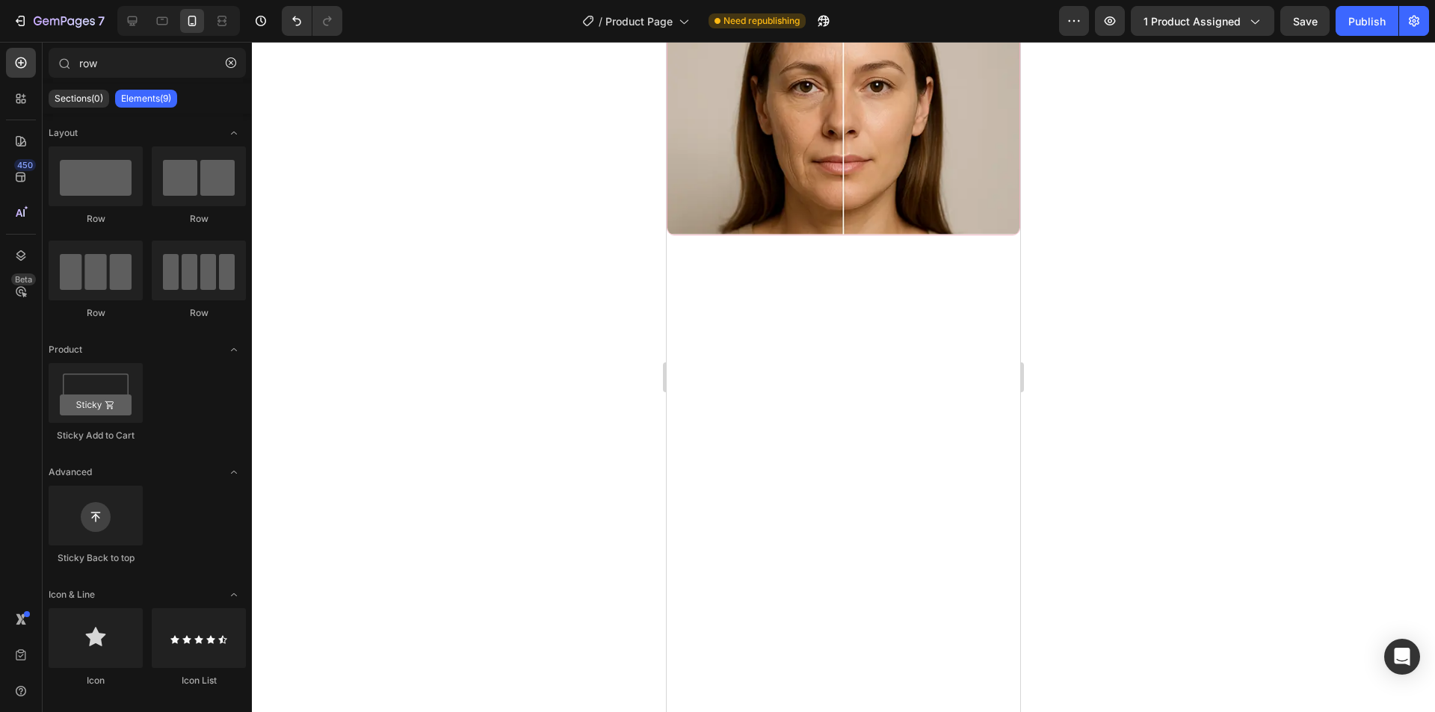
scroll to position [2085, 0]
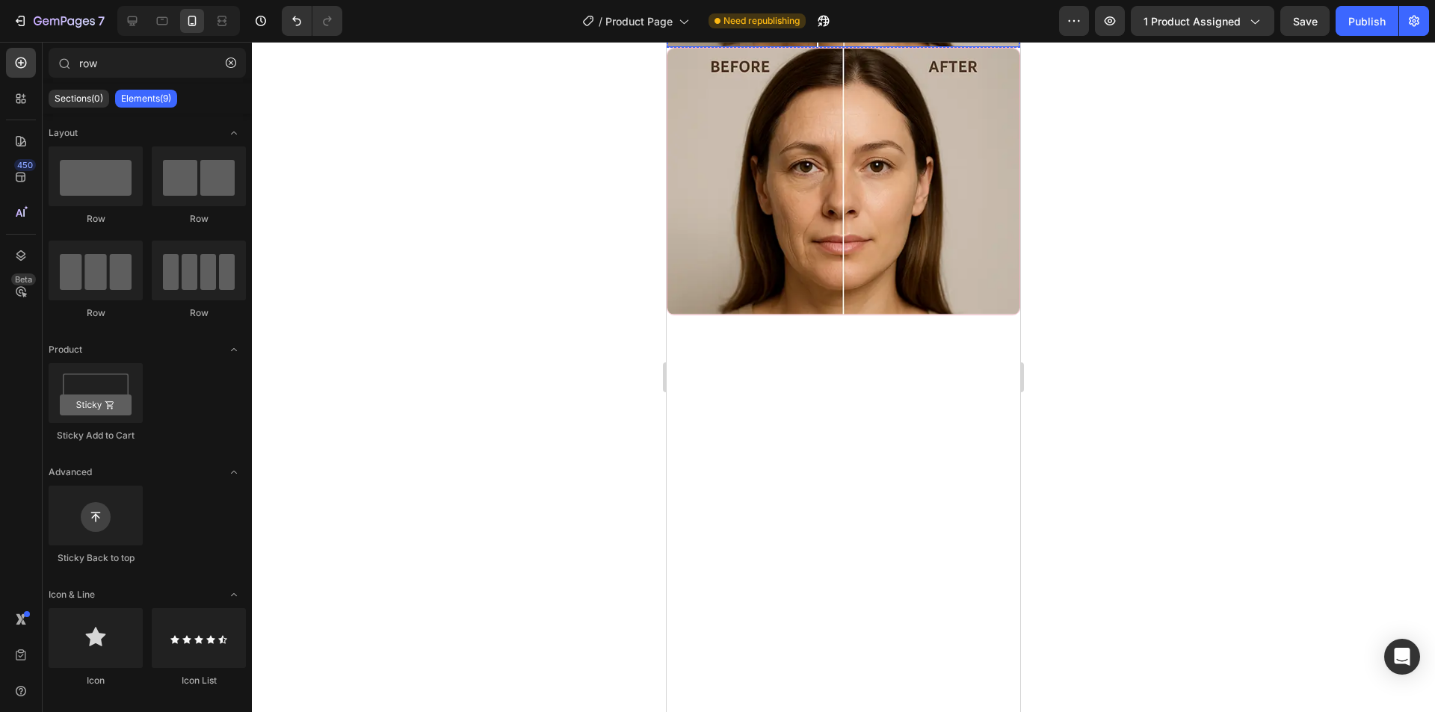
drag, startPoint x: 844, startPoint y: 372, endPoint x: 817, endPoint y: 375, distance: 27.1
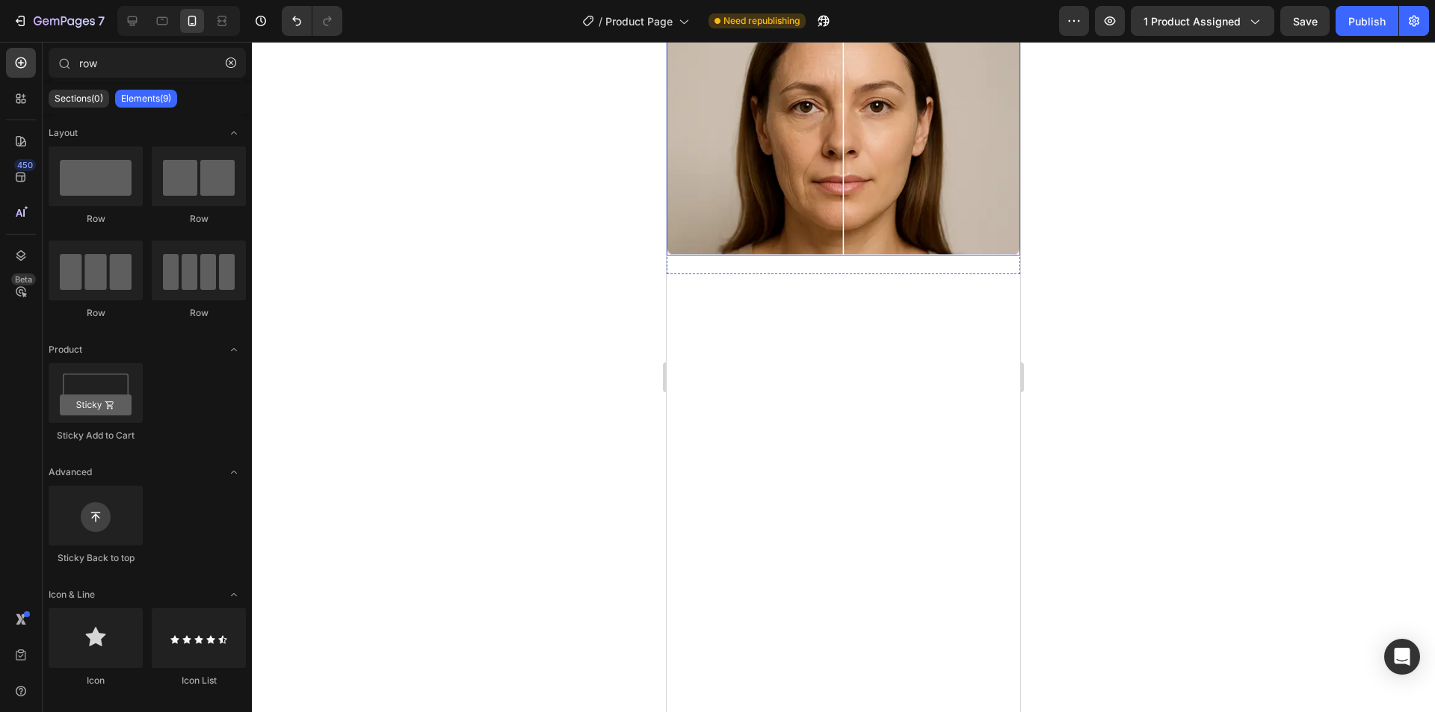
scroll to position [2309, 0]
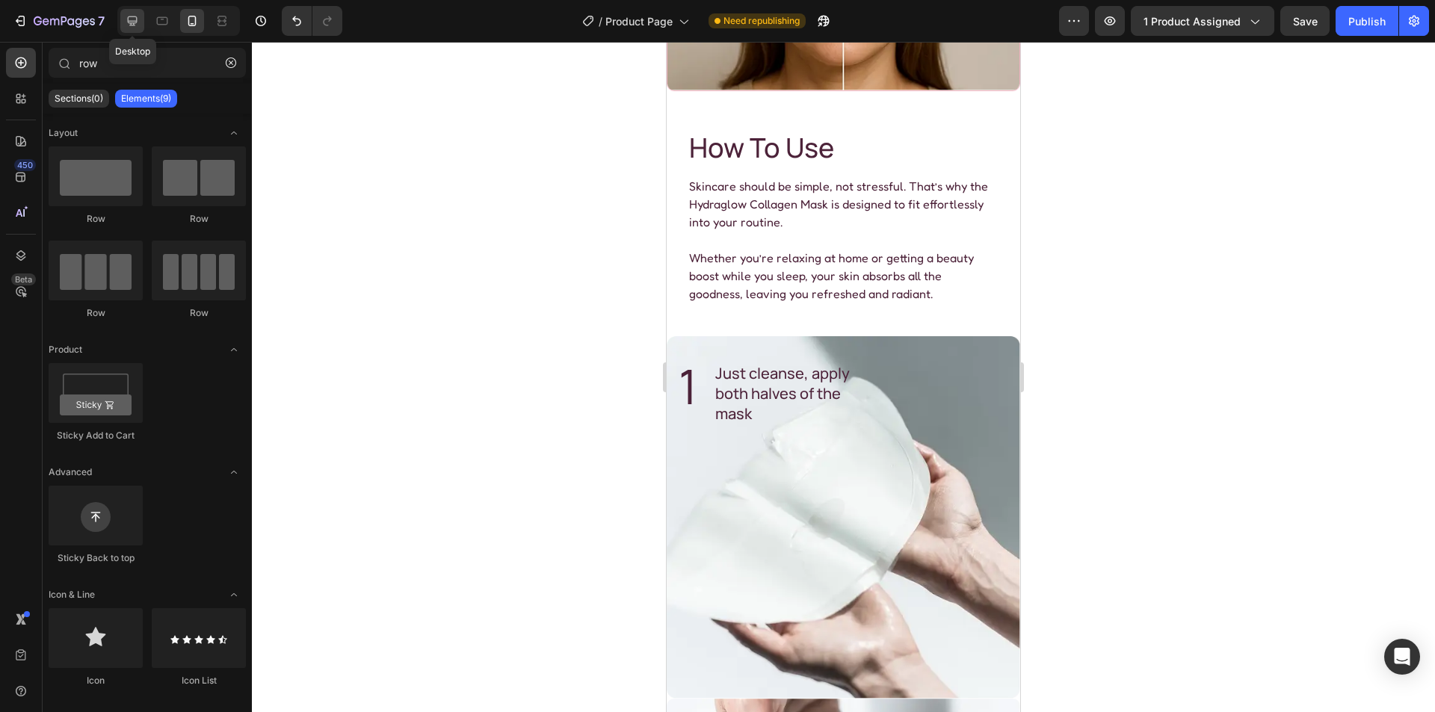
click at [136, 16] on icon at bounding box center [133, 21] width 10 height 10
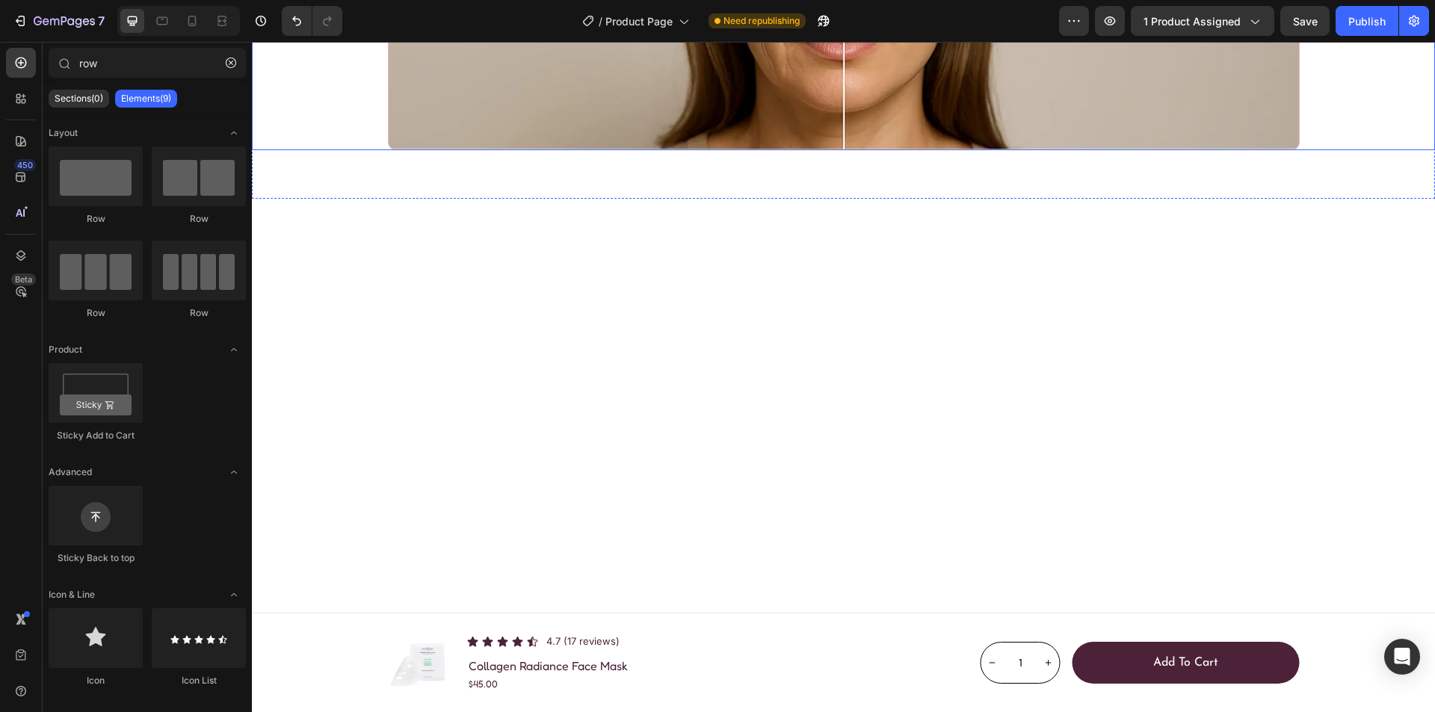
scroll to position [2370, 0]
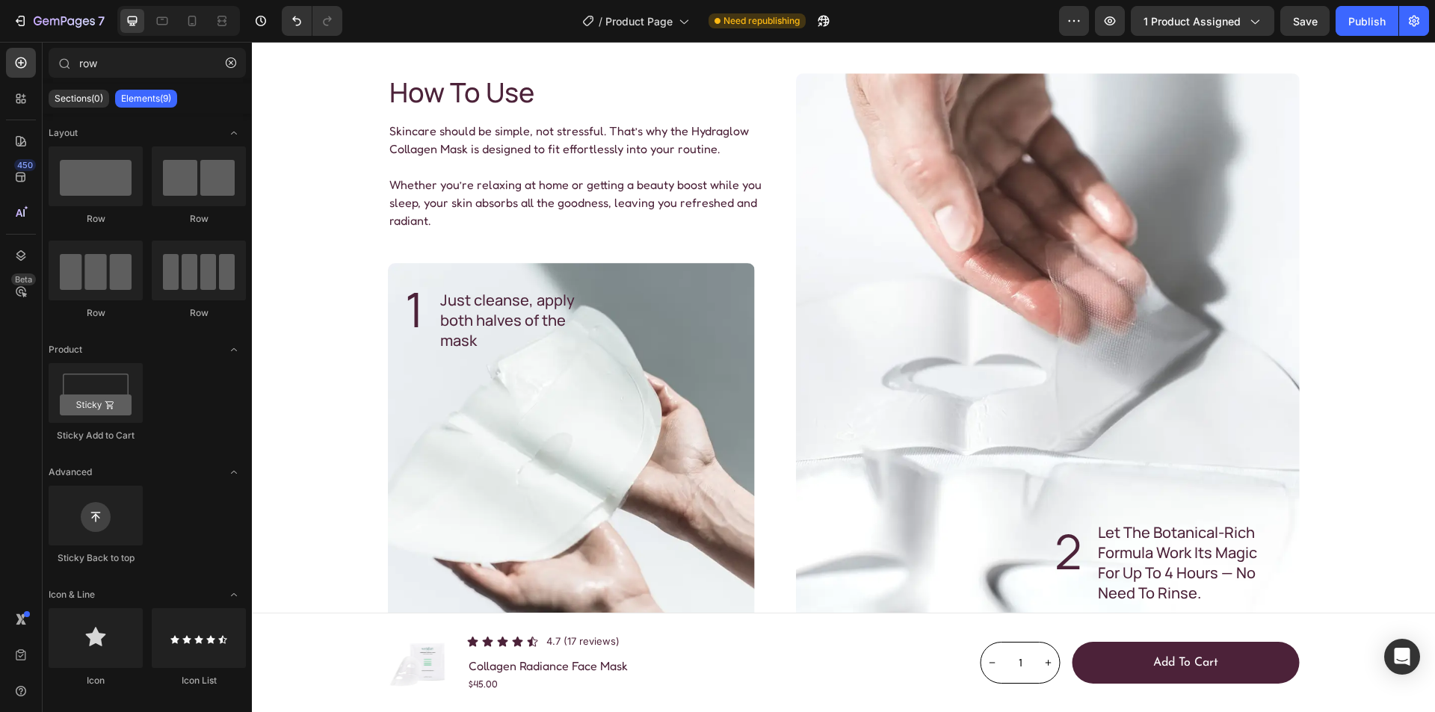
scroll to position [1846, 0]
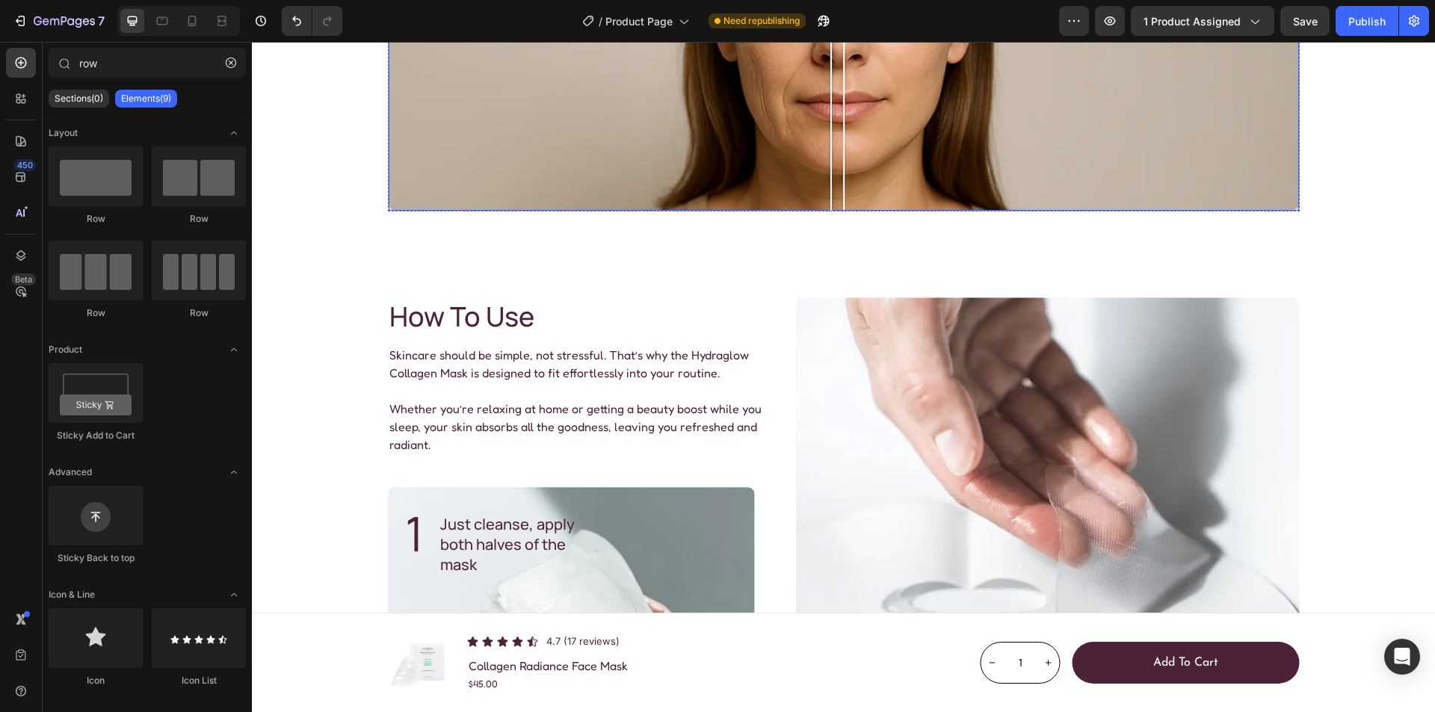
drag, startPoint x: 841, startPoint y: 386, endPoint x: 825, endPoint y: 378, distance: 17.7
click at [825, 26] on div at bounding box center [831, 11] width 30 height 30
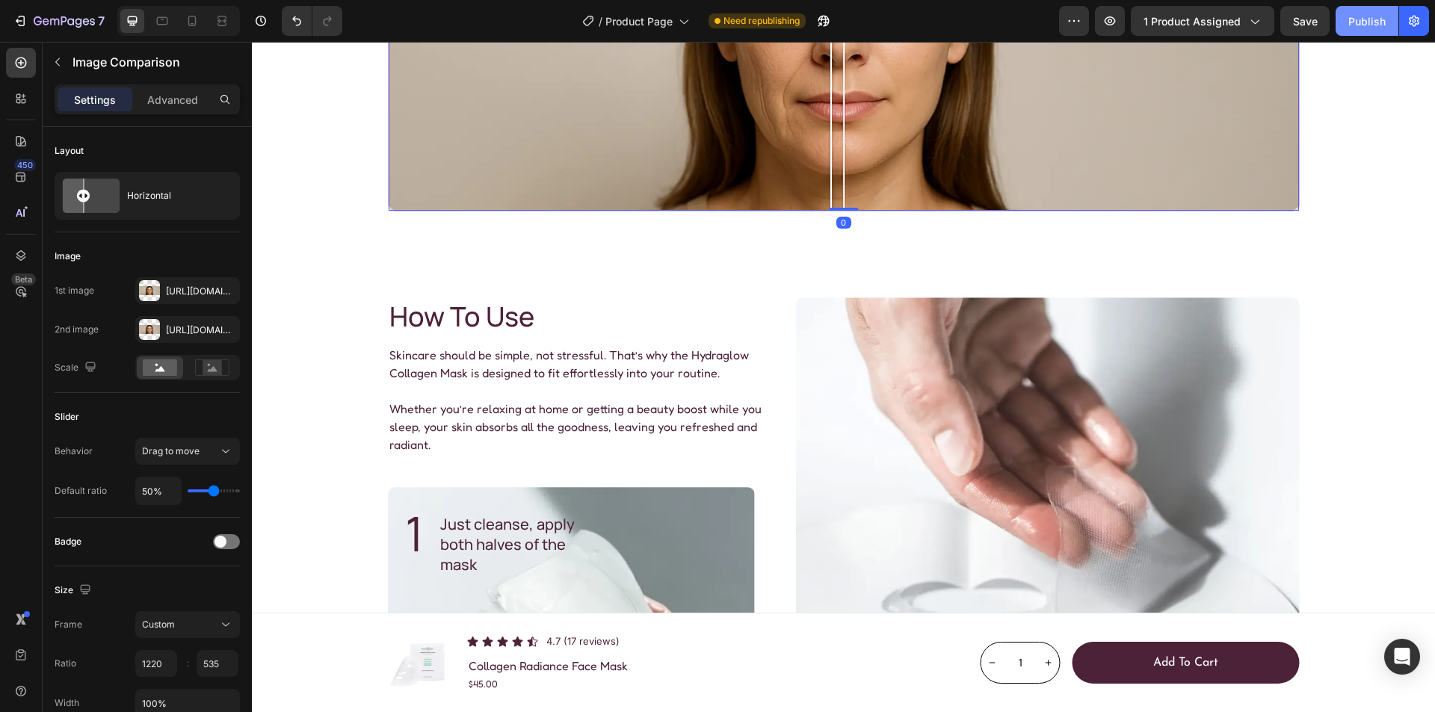
click at [1354, 26] on div "Publish" at bounding box center [1367, 21] width 37 height 16
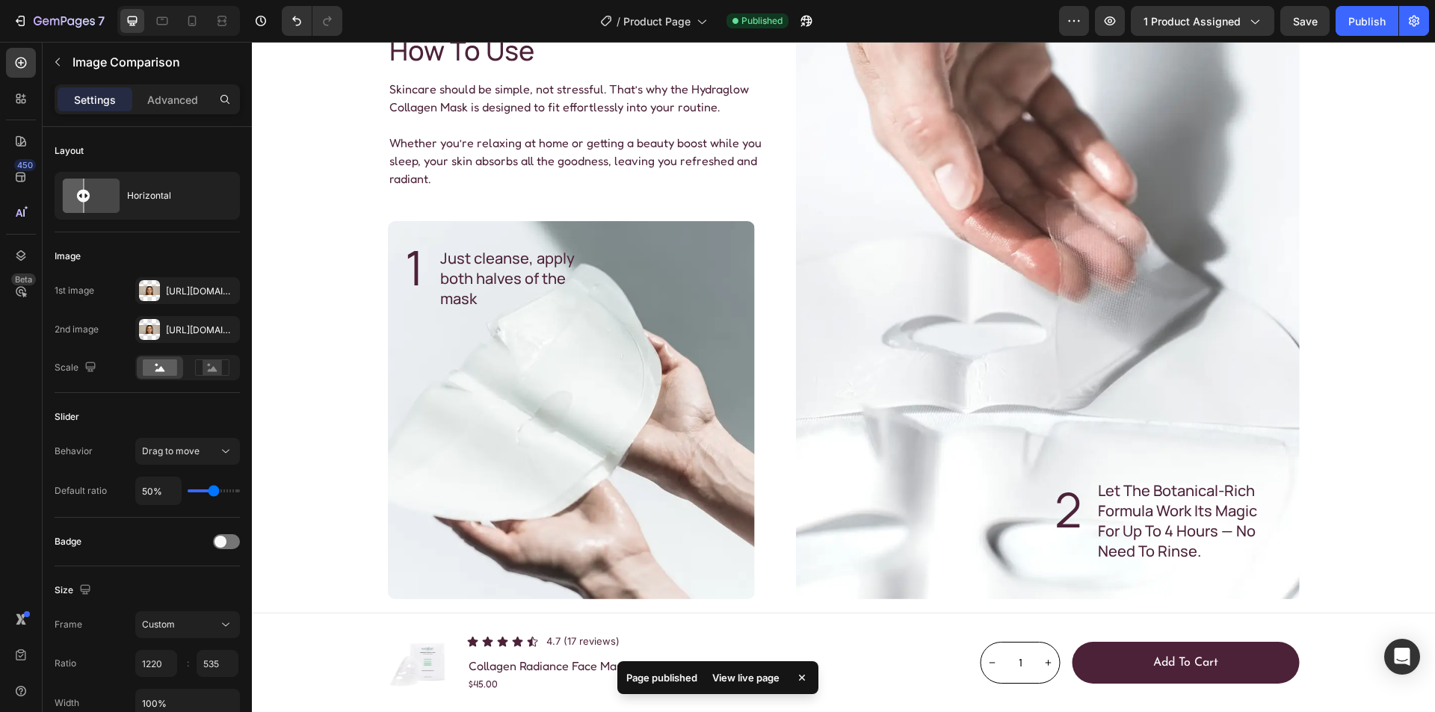
scroll to position [2071, 0]
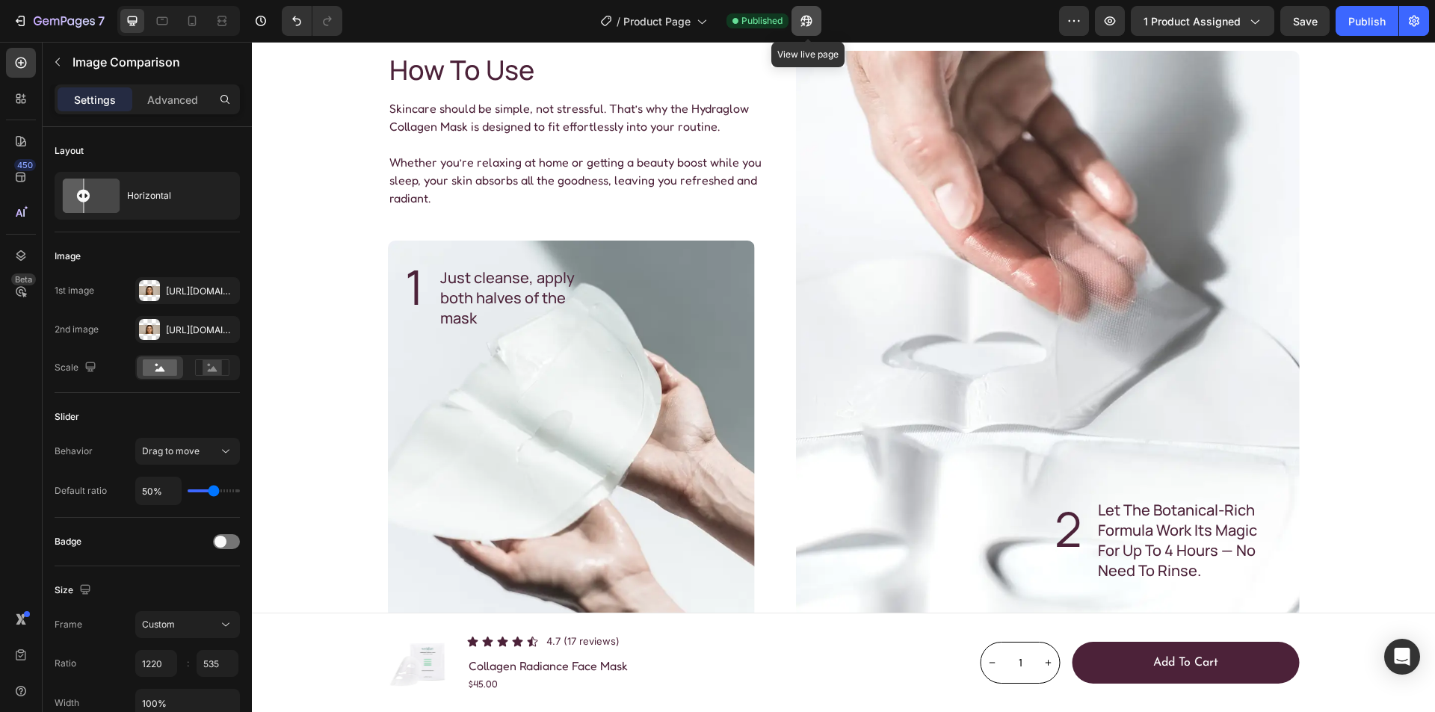
click at [805, 16] on icon "button" at bounding box center [806, 20] width 15 height 15
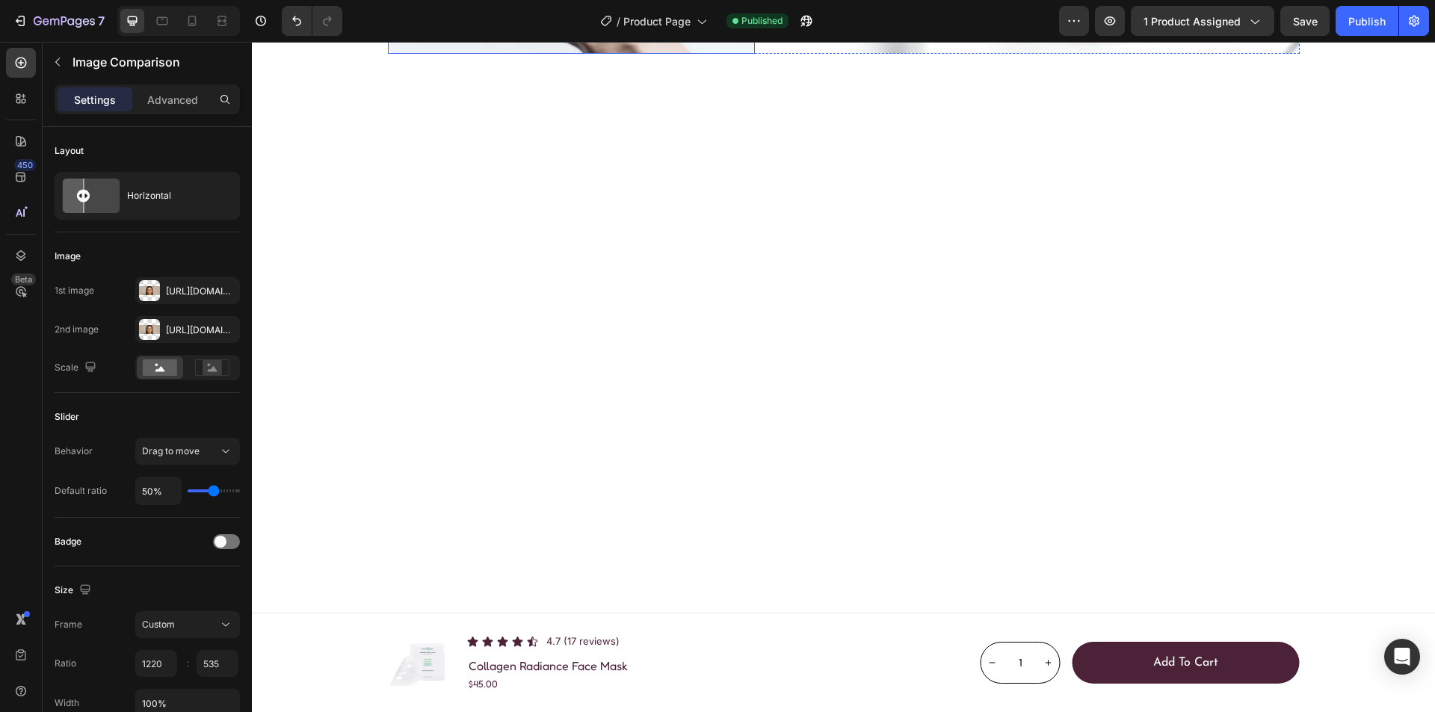
scroll to position [1921, 0]
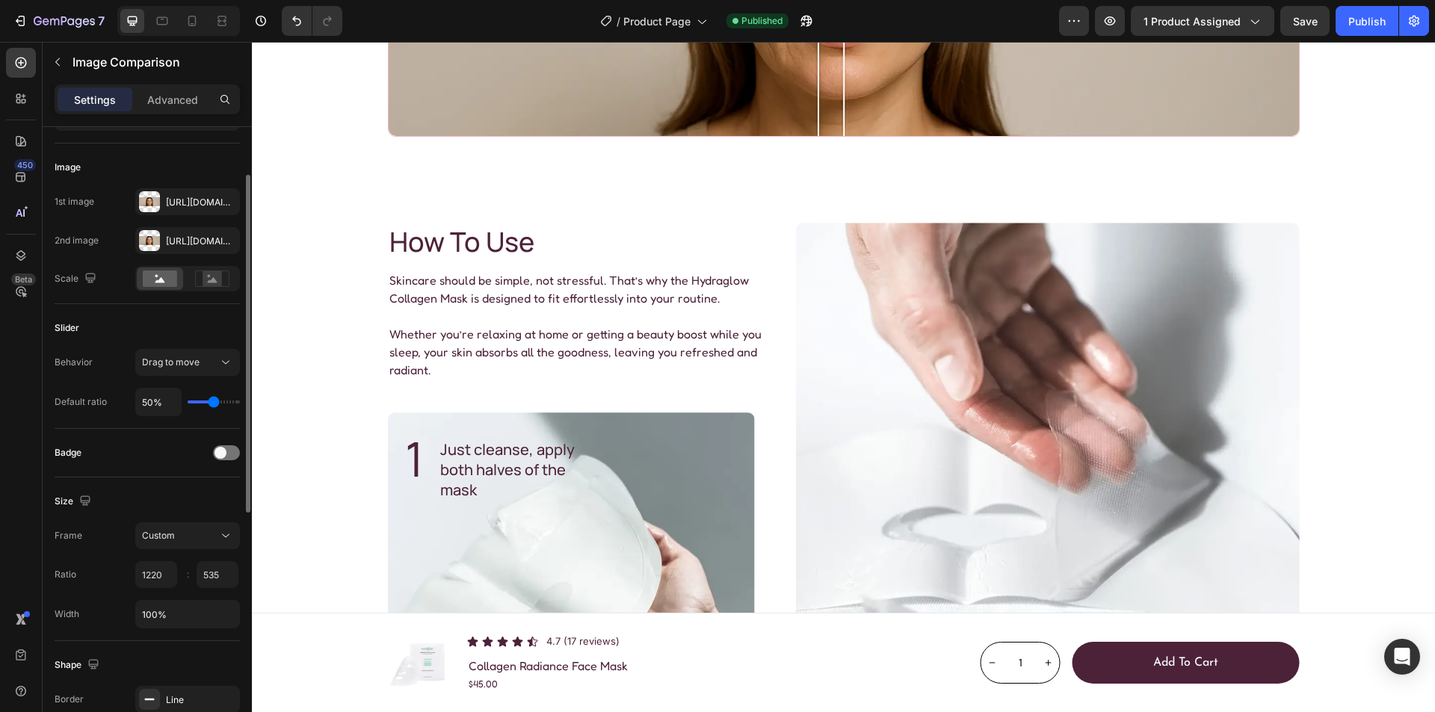
scroll to position [0, 0]
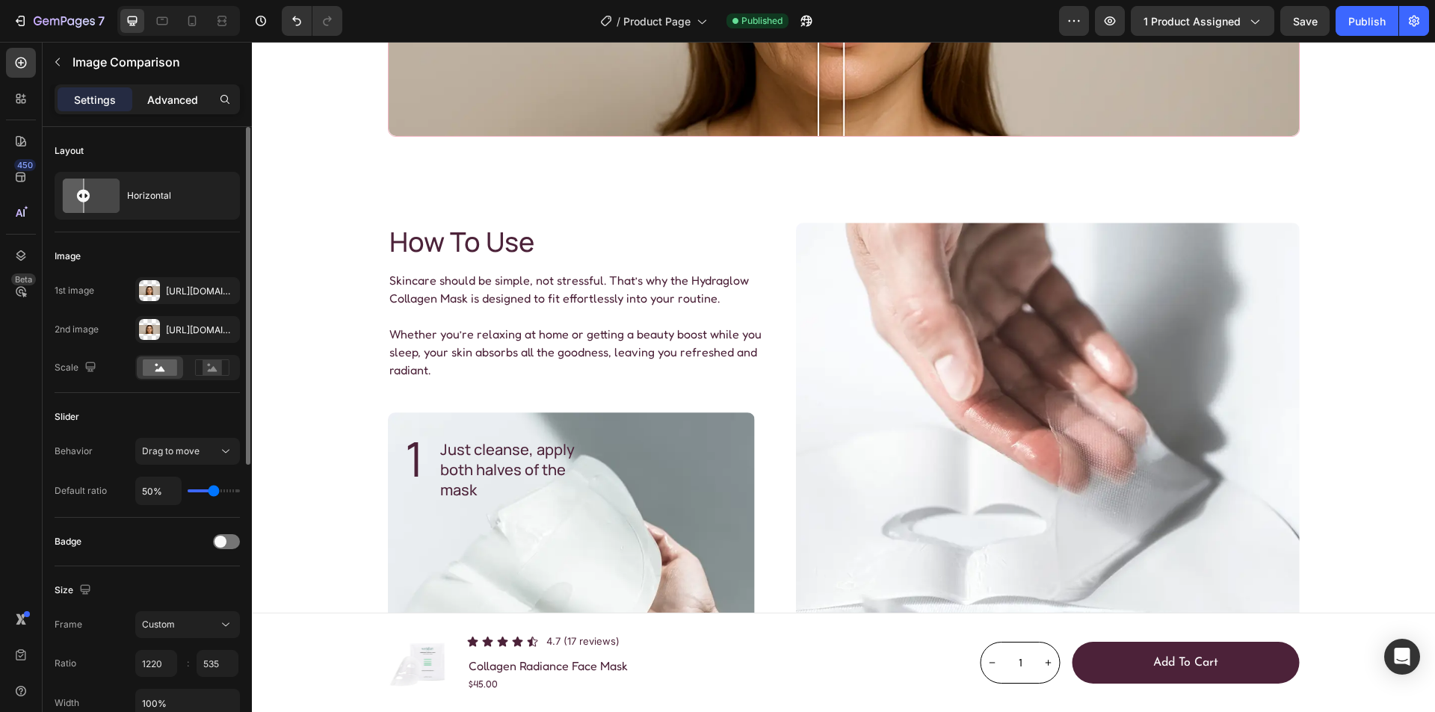
click at [176, 105] on p "Advanced" at bounding box center [172, 100] width 51 height 16
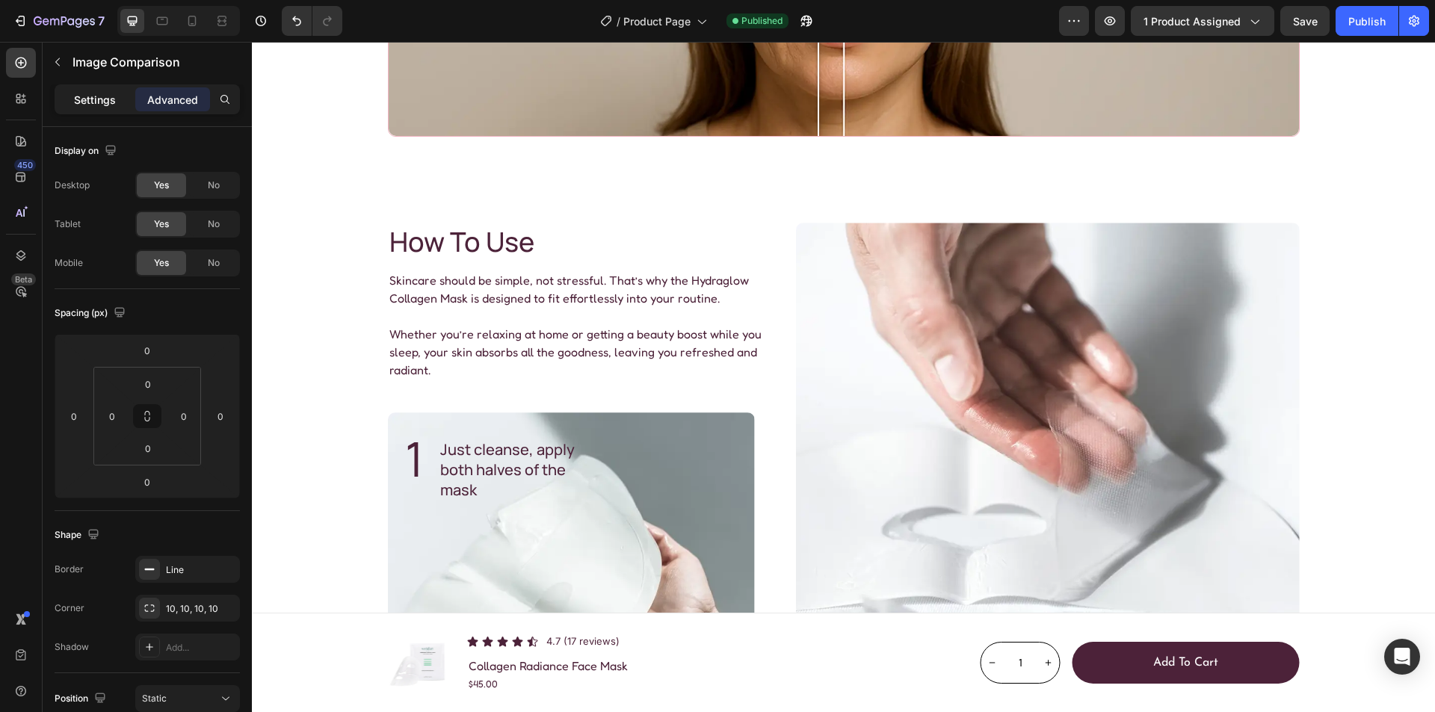
click at [99, 100] on p "Settings" at bounding box center [95, 100] width 42 height 16
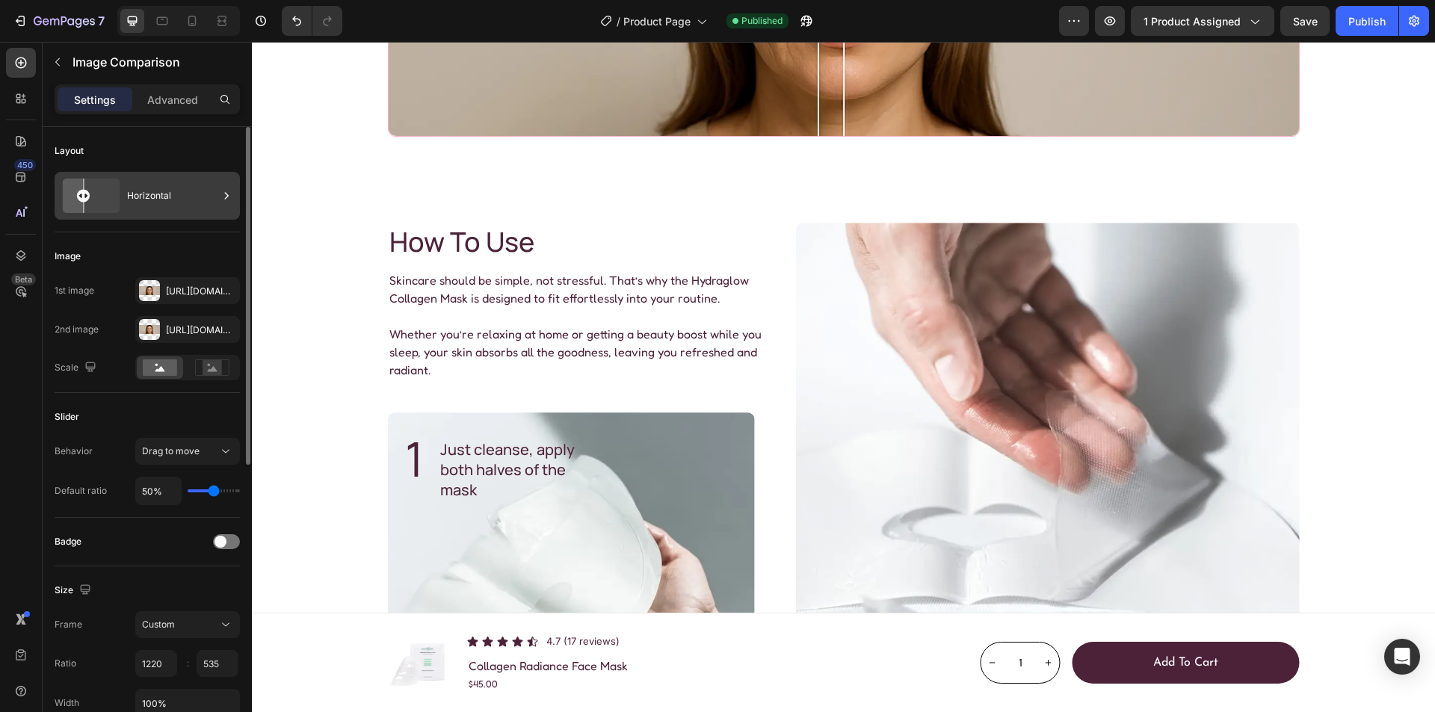
click at [229, 198] on icon at bounding box center [226, 195] width 15 height 15
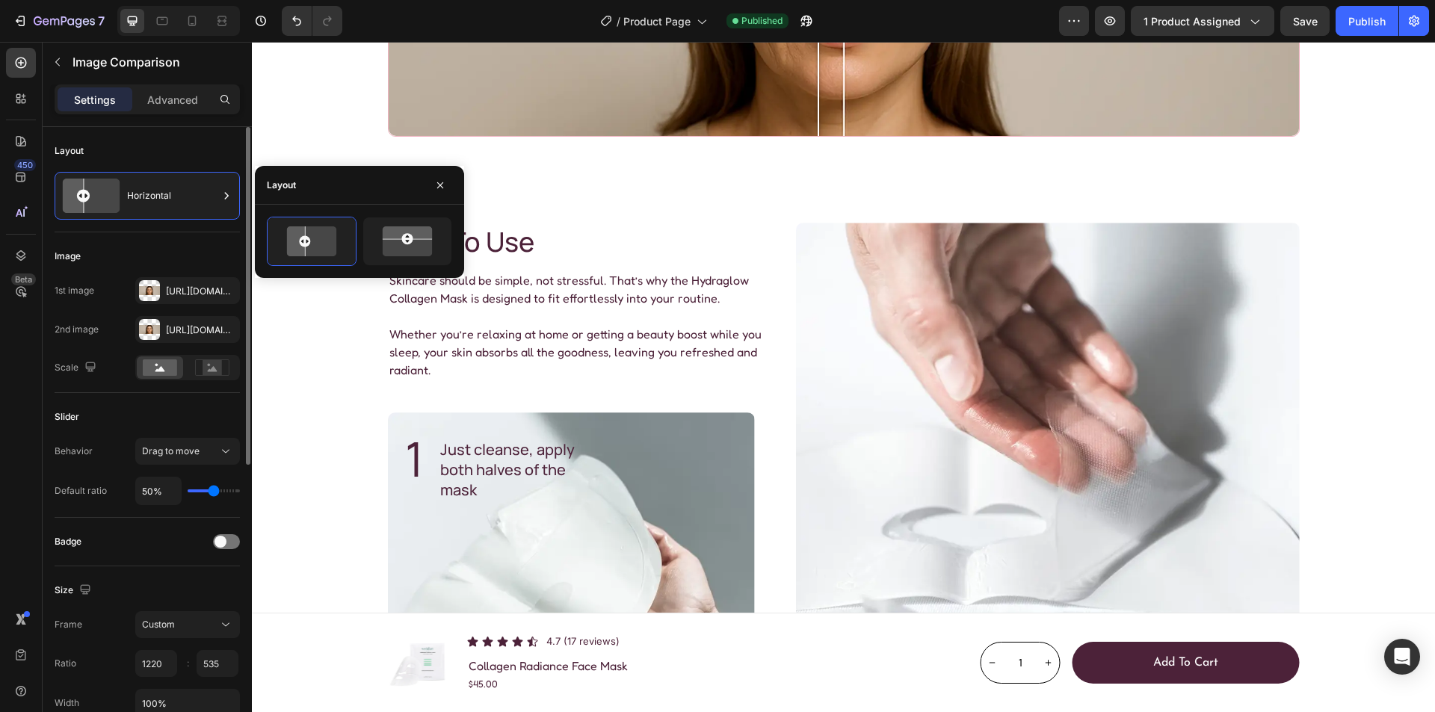
click at [189, 393] on div "Layout Horizontal" at bounding box center [147, 455] width 185 height 125
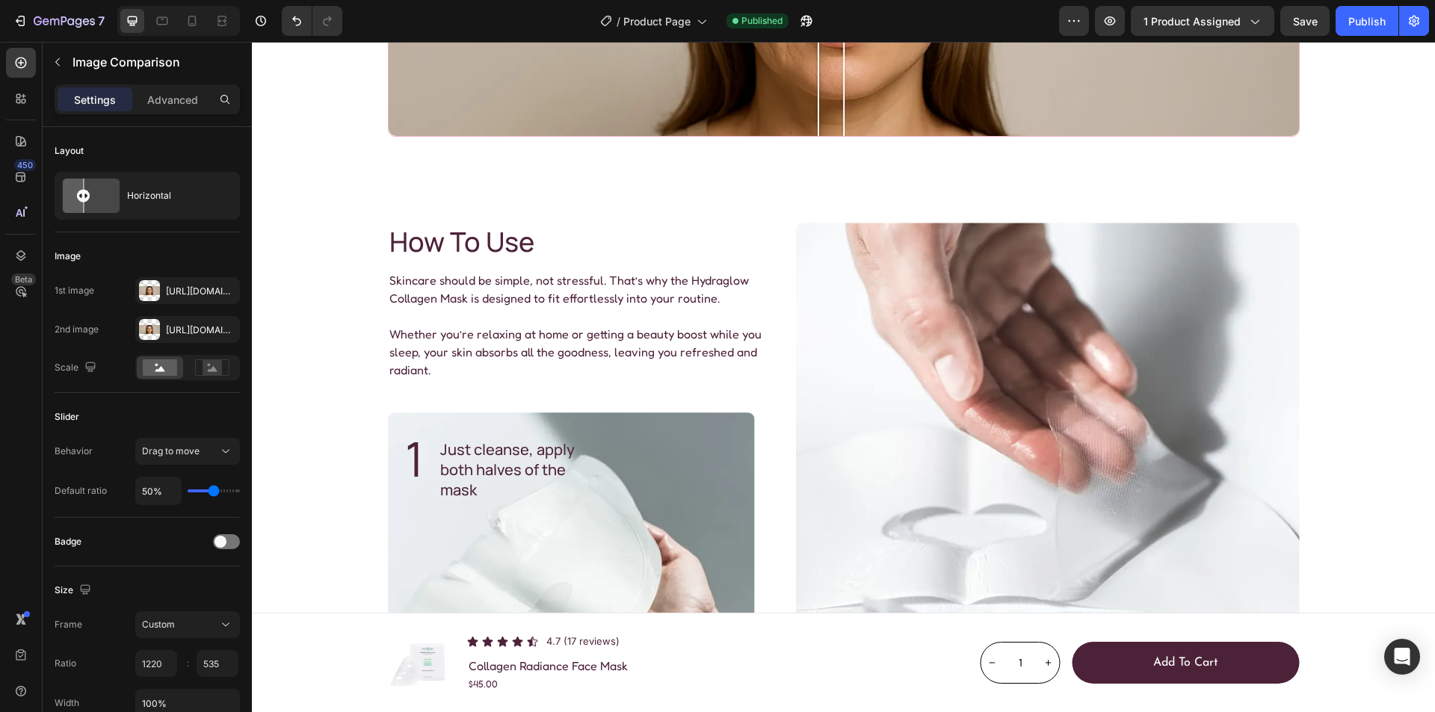
click at [181, 85] on div "Settings Advanced" at bounding box center [147, 99] width 185 height 30
click at [170, 99] on p "Advanced" at bounding box center [172, 100] width 51 height 16
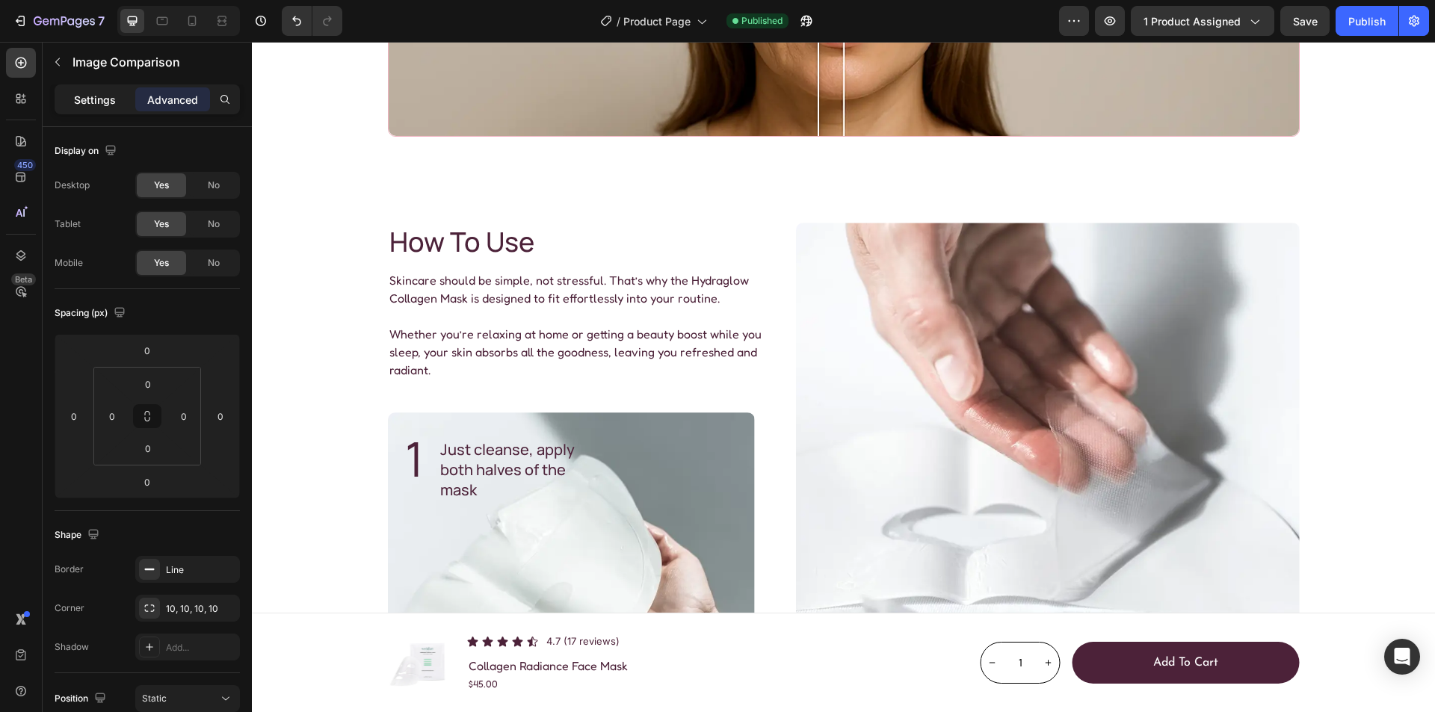
click at [95, 99] on p "Settings" at bounding box center [95, 100] width 42 height 16
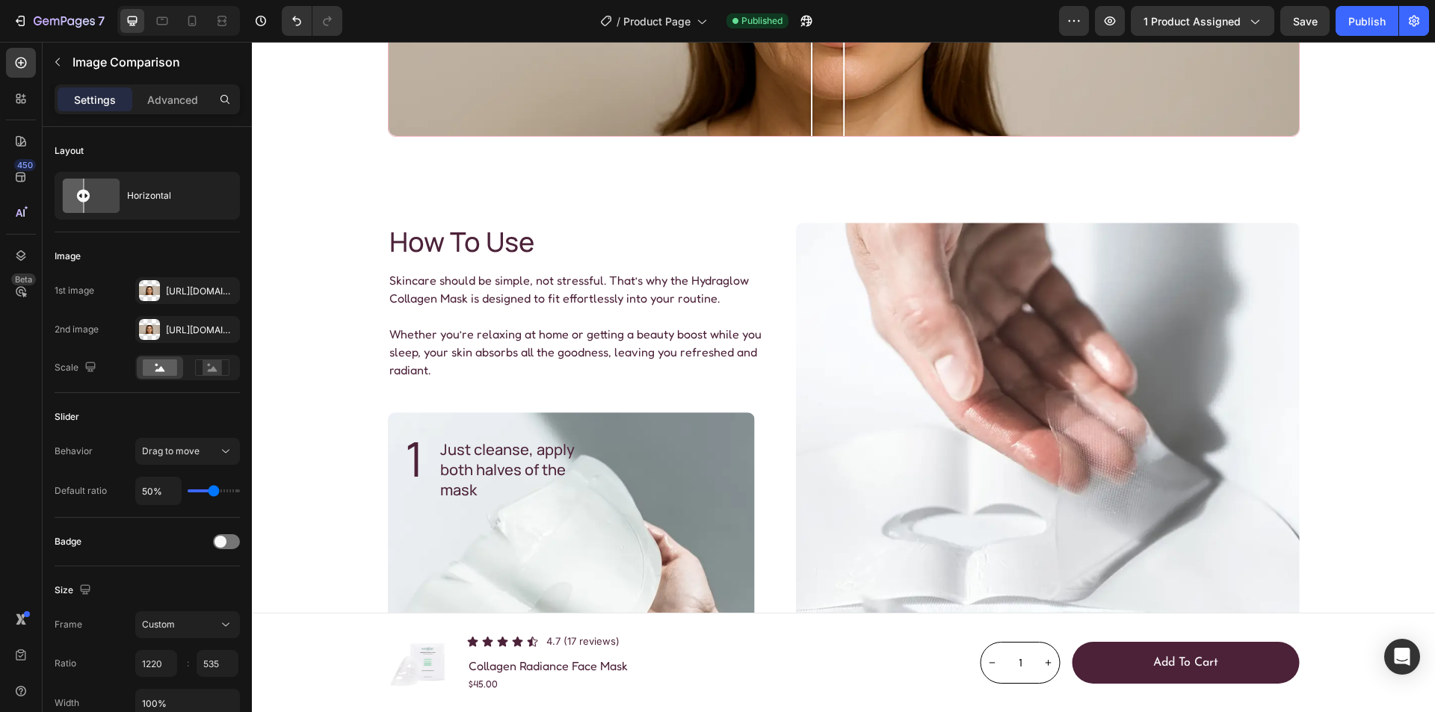
drag, startPoint x: 815, startPoint y: 313, endPoint x: 825, endPoint y: 296, distance: 20.1
drag, startPoint x: 820, startPoint y: 308, endPoint x: 626, endPoint y: 262, distance: 198.9
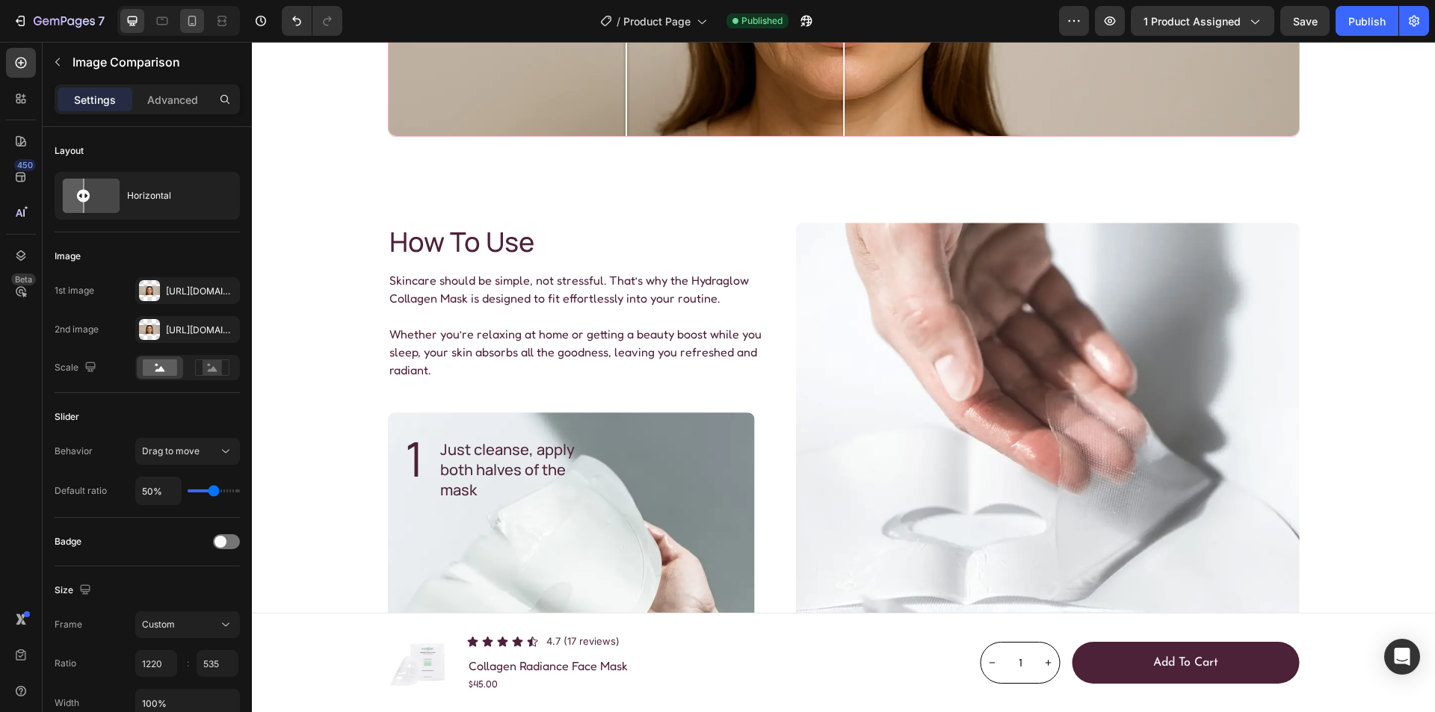
click at [189, 19] on icon at bounding box center [192, 21] width 8 height 10
type input "375"
type input "283"
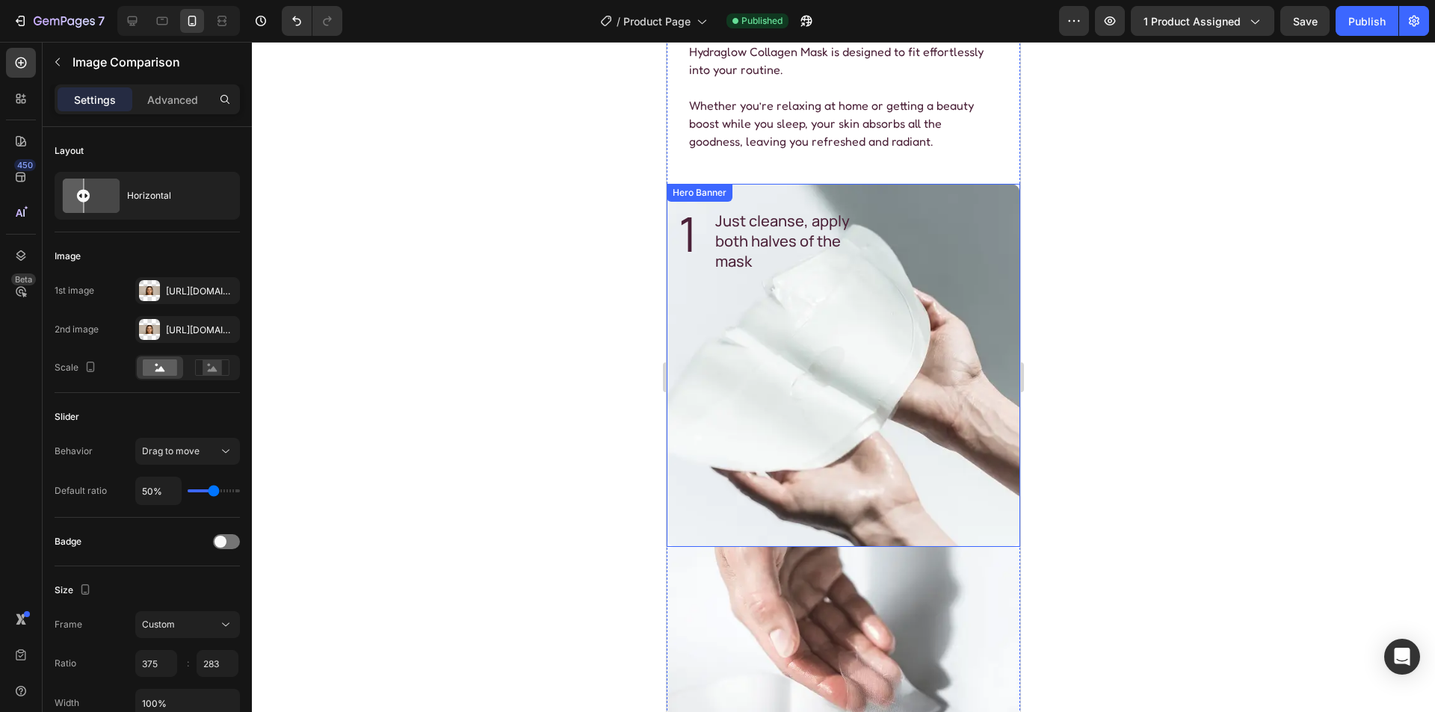
scroll to position [2608, 0]
